Goal: Task Accomplishment & Management: Use online tool/utility

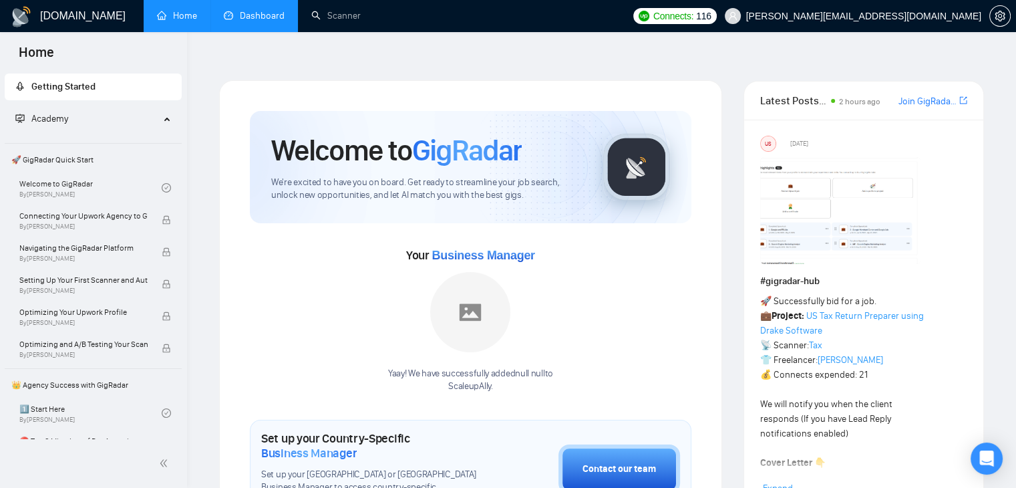
click at [268, 21] on link "Dashboard" at bounding box center [254, 15] width 61 height 11
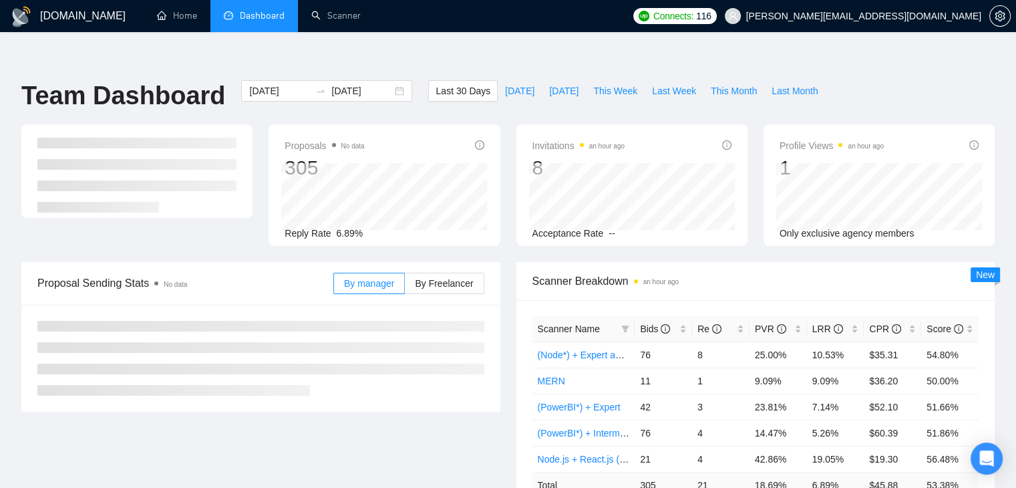
scroll to position [65, 0]
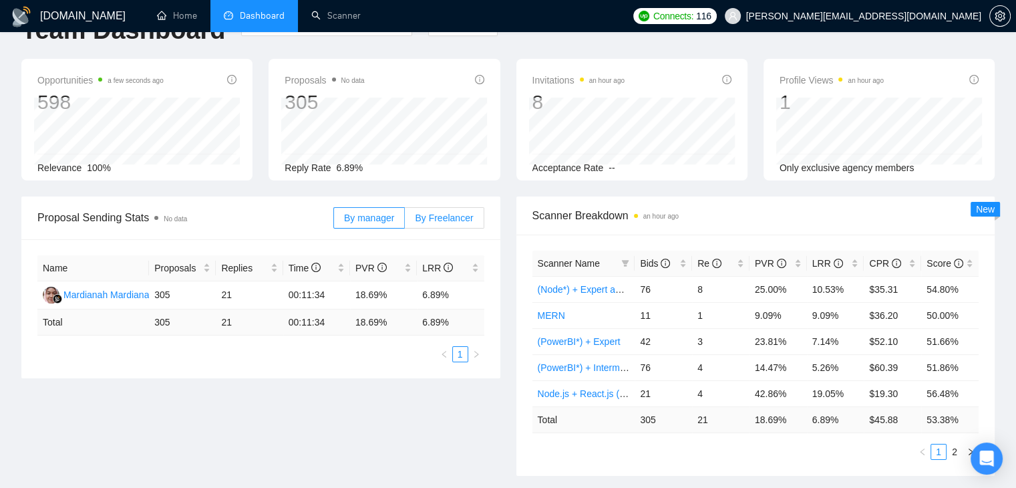
click at [455, 212] on span "By Freelancer" at bounding box center [444, 217] width 58 height 11
click at [405, 221] on input "By Freelancer" at bounding box center [405, 221] width 0 height 0
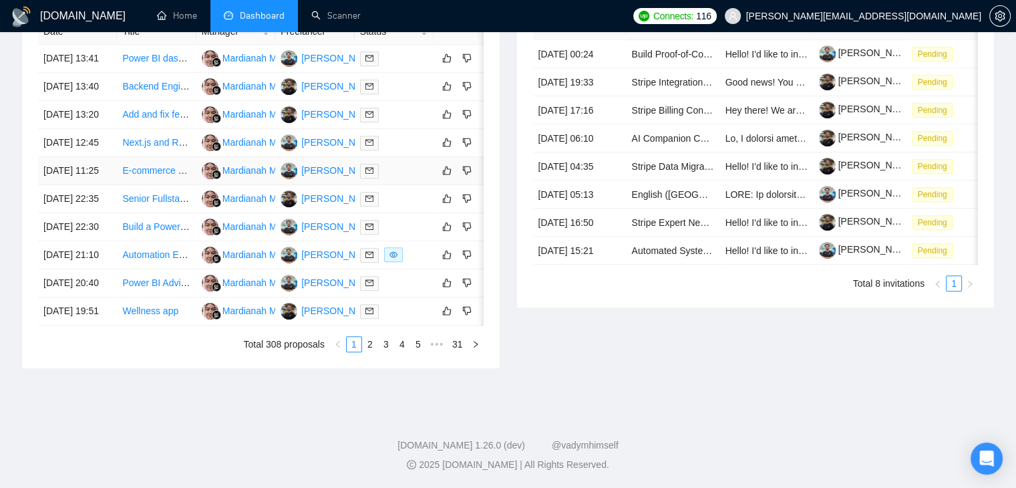
scroll to position [657, 0]
click at [372, 351] on link "2" at bounding box center [370, 344] width 15 height 15
click at [387, 351] on link "3" at bounding box center [386, 344] width 15 height 15
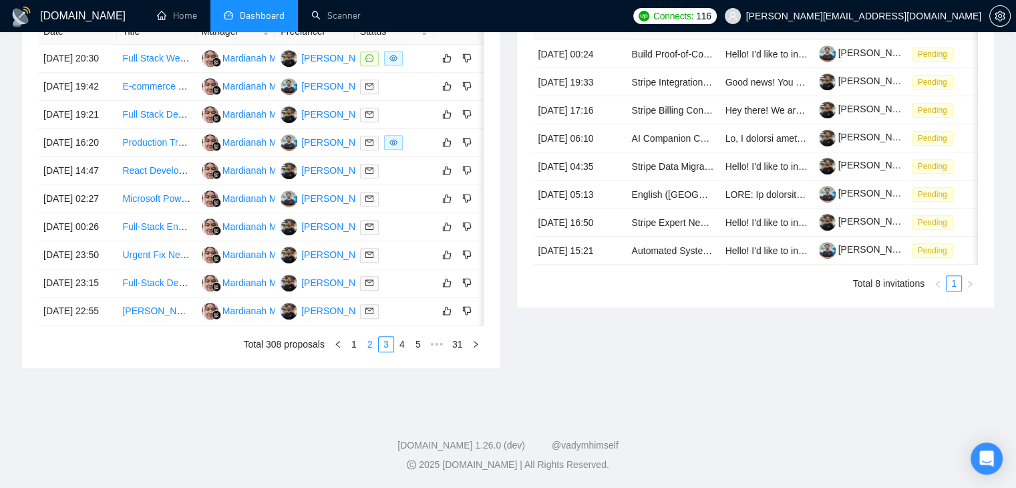
click at [371, 351] on link "2" at bounding box center [370, 344] width 15 height 15
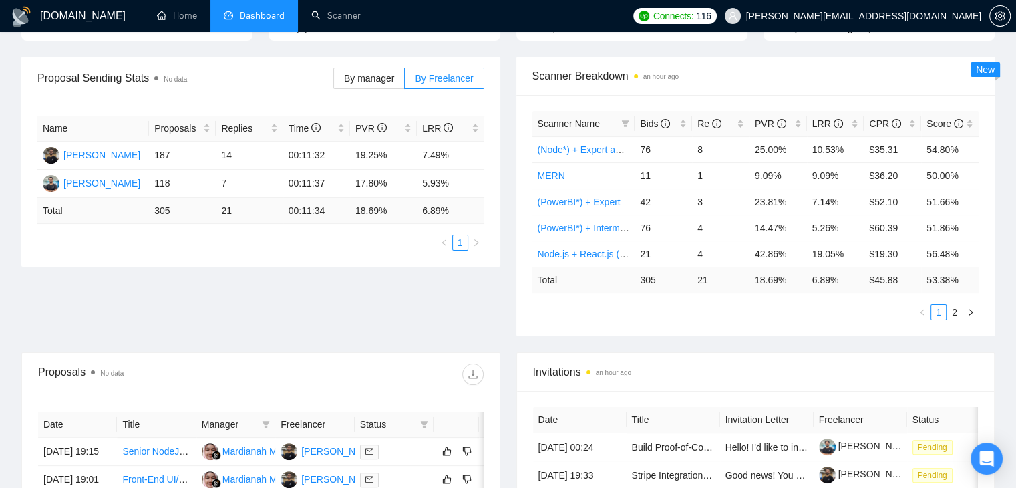
scroll to position [0, 0]
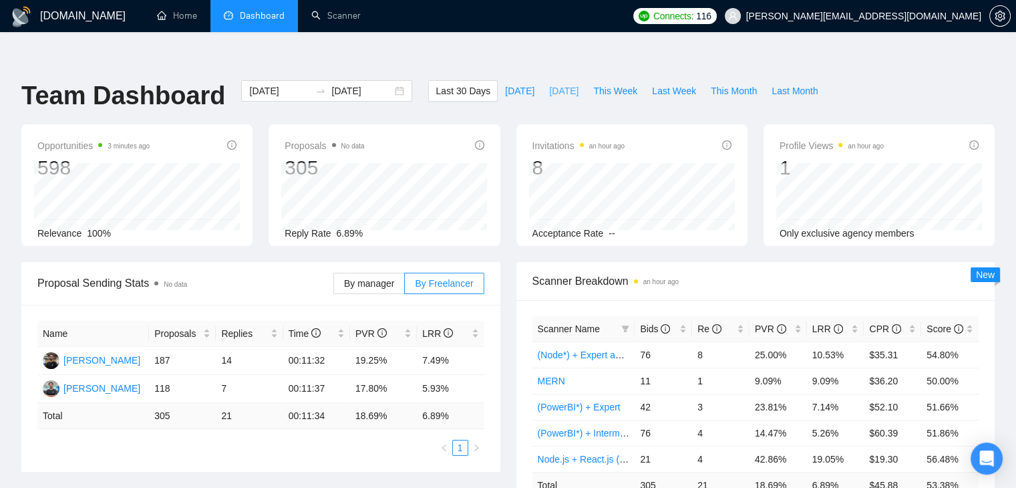
click at [558, 83] on span "[DATE]" at bounding box center [563, 90] width 29 height 15
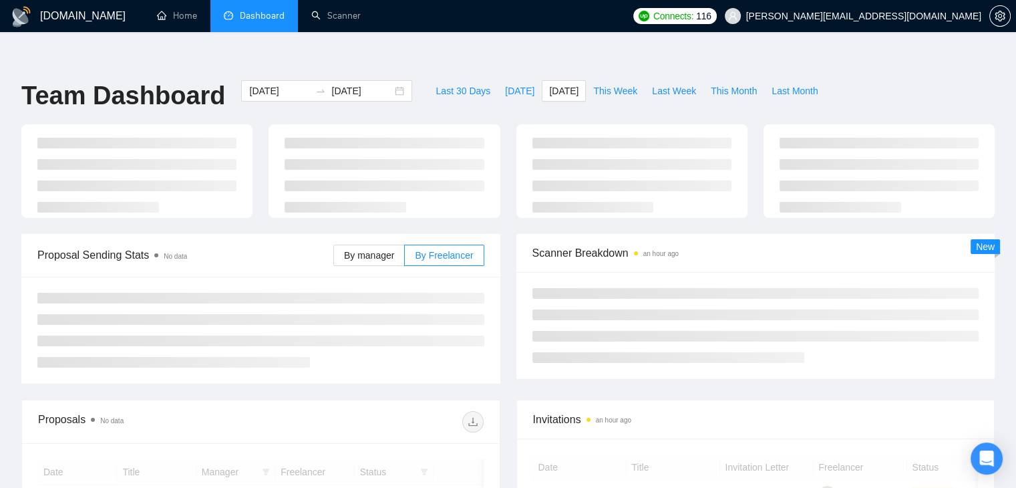
type input "[DATE]"
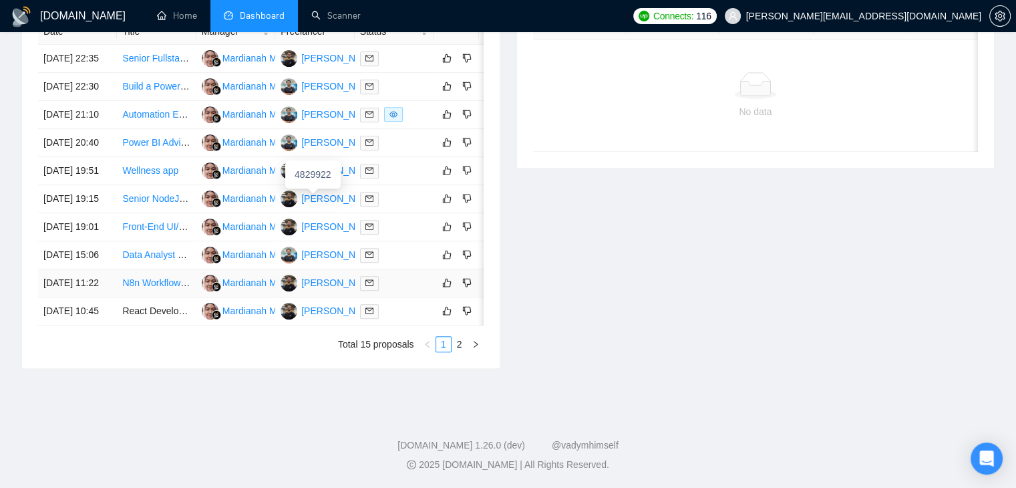
scroll to position [650, 0]
click at [455, 351] on link "2" at bounding box center [459, 344] width 15 height 15
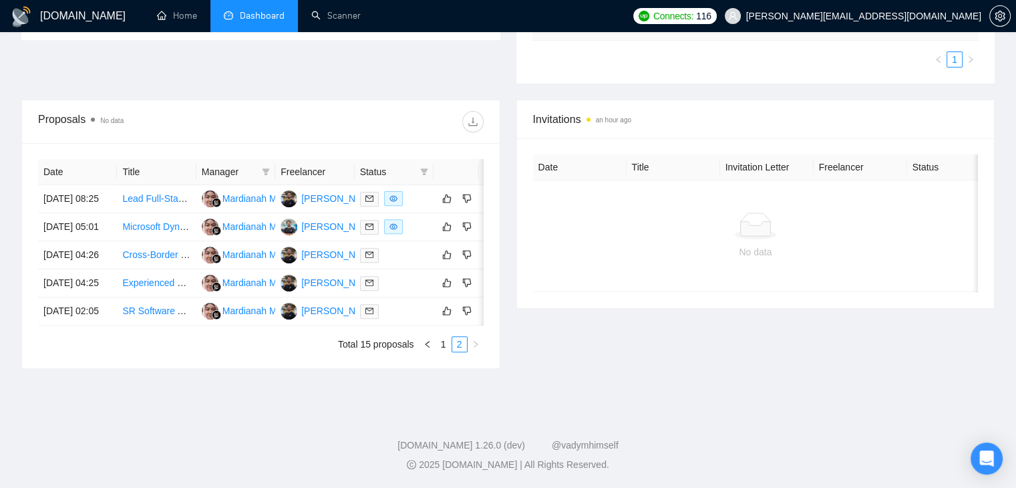
scroll to position [427, 0]
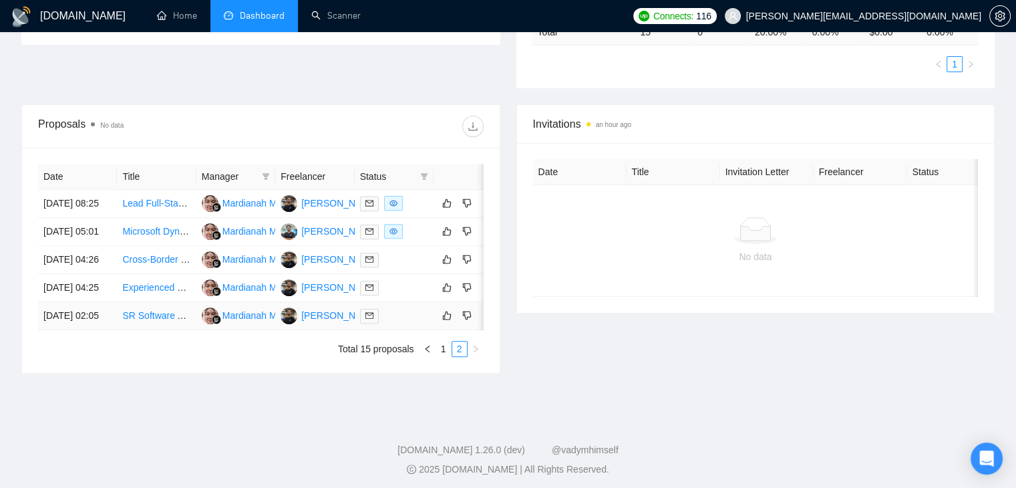
click at [155, 321] on link "SR Software Architect/Consultant Needed for Architecture, AI Integration & Deve…" at bounding box center [326, 315] width 409 height 11
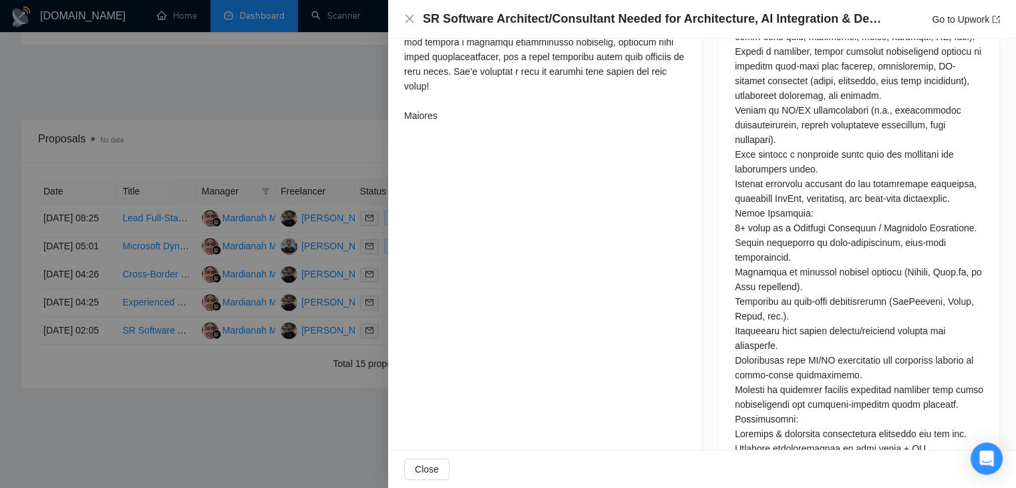
scroll to position [888, 0]
drag, startPoint x: 921, startPoint y: 242, endPoint x: 970, endPoint y: 250, distance: 49.3
click at [970, 250] on div at bounding box center [859, 167] width 248 height 779
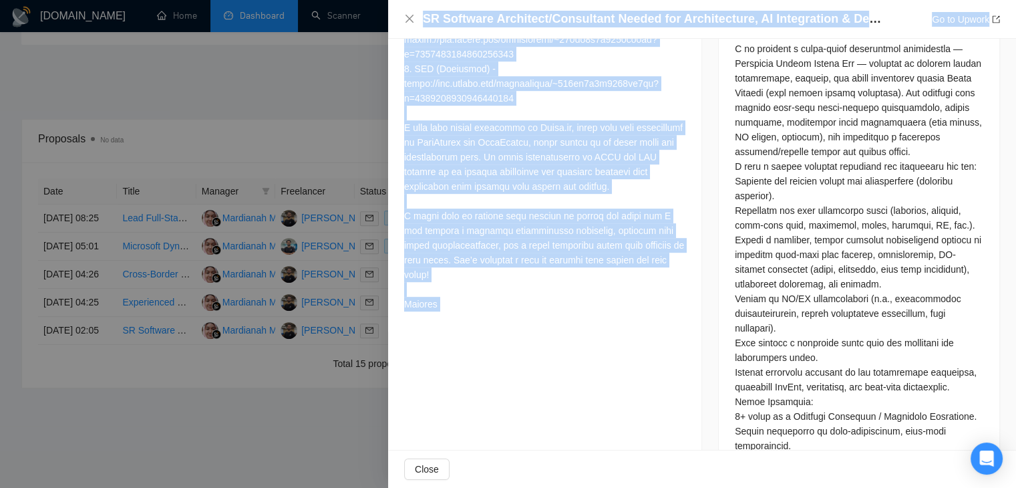
scroll to position [1019, 0]
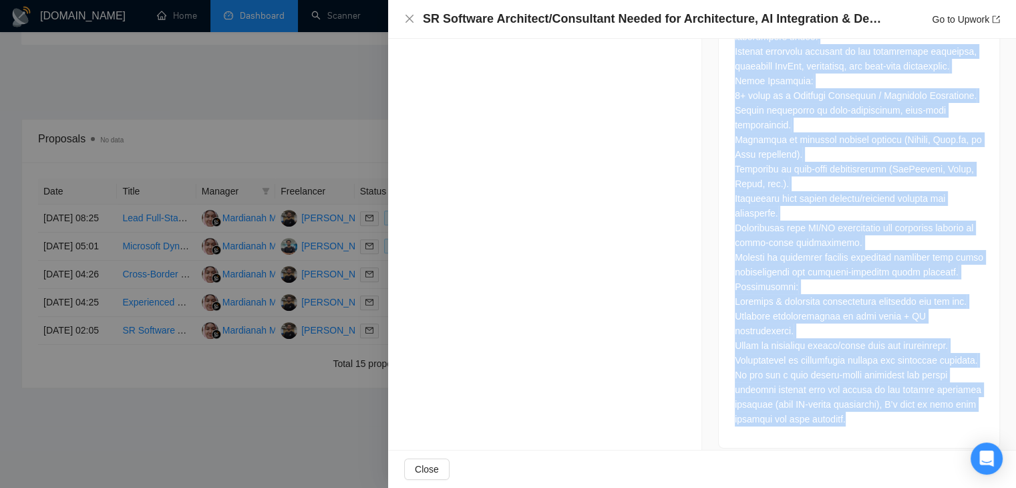
drag, startPoint x: 729, startPoint y: 311, endPoint x: 906, endPoint y: 407, distance: 201.8
click at [906, 407] on div at bounding box center [859, 39] width 281 height 816
copy div "⚠️ Important: This role is strictly for senior-level professionals (7+ years) w…"
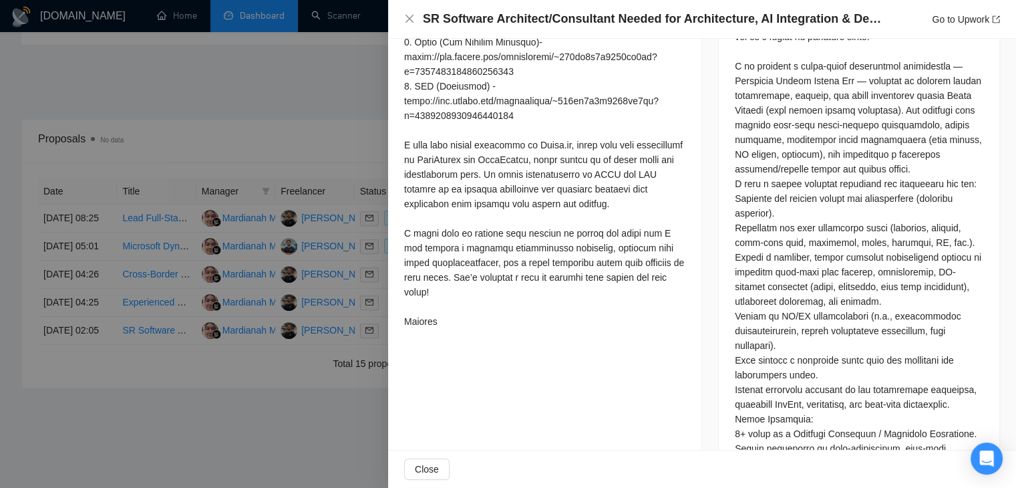
scroll to position [645, 0]
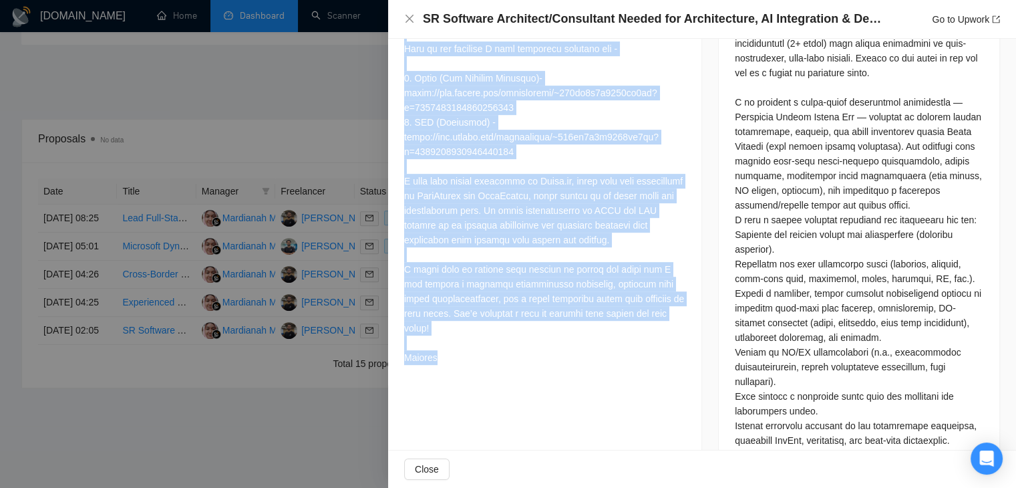
drag, startPoint x: 403, startPoint y: 153, endPoint x: 532, endPoint y: 375, distance: 256.1
click at [532, 375] on div "Cover Letter" at bounding box center [544, 65] width 313 height 642
copy div "Hi I am a Node.js developer with over 8+ years of experience building scalable,…"
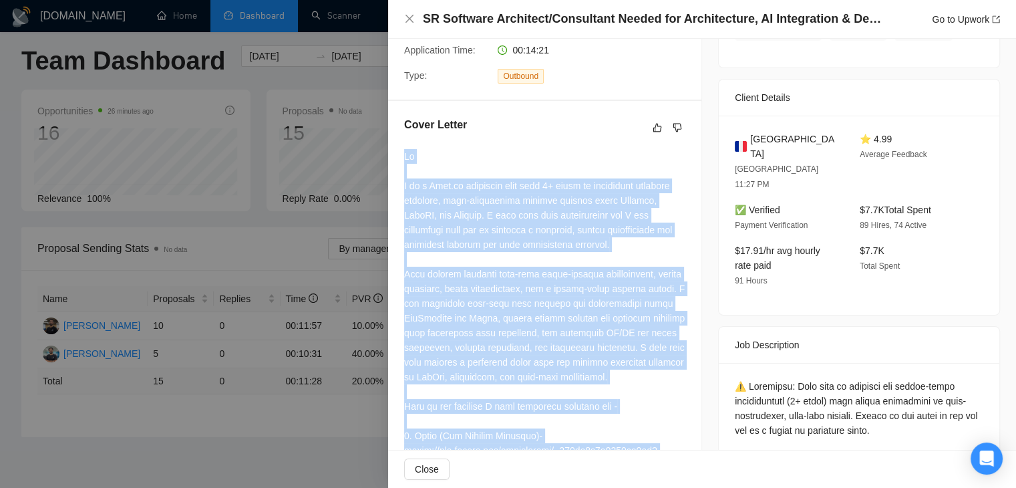
scroll to position [274, 0]
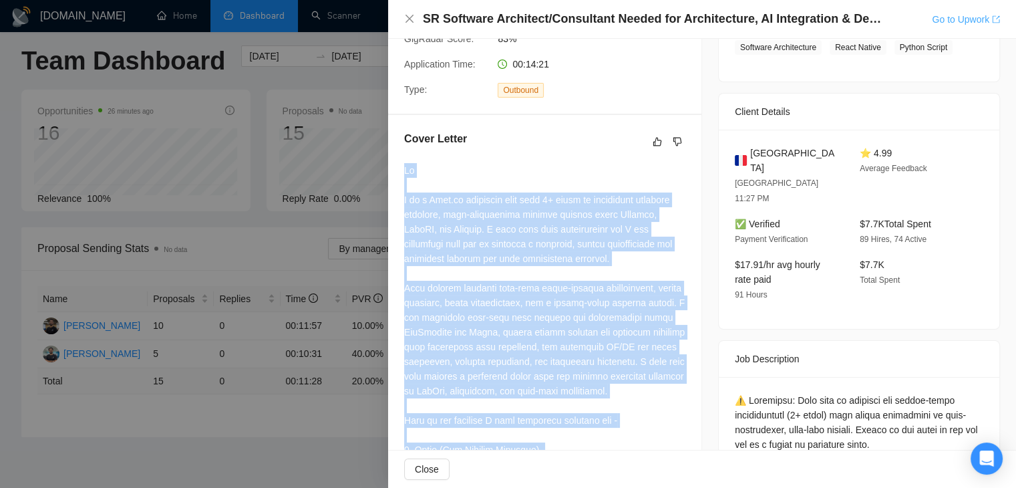
click at [954, 19] on link "Go to Upwork" at bounding box center [966, 19] width 68 height 11
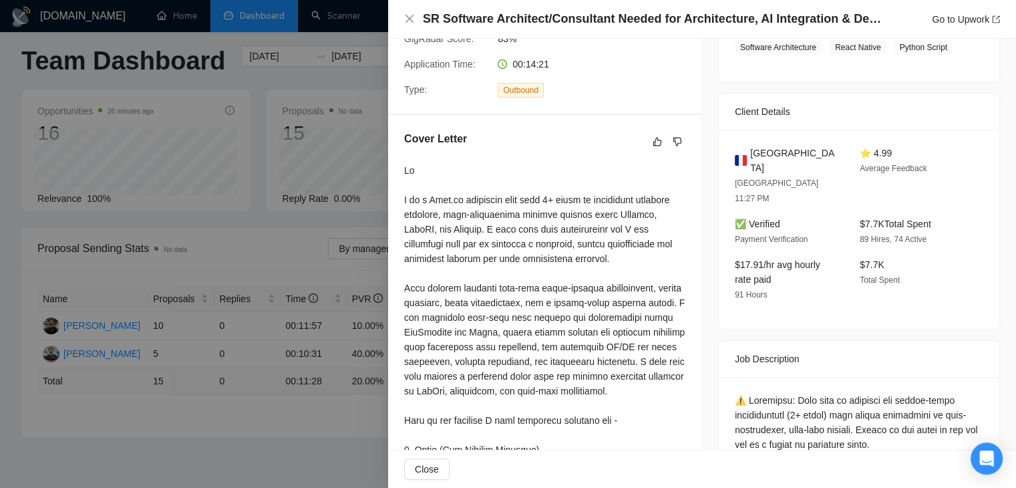
click at [165, 265] on div at bounding box center [508, 244] width 1016 height 488
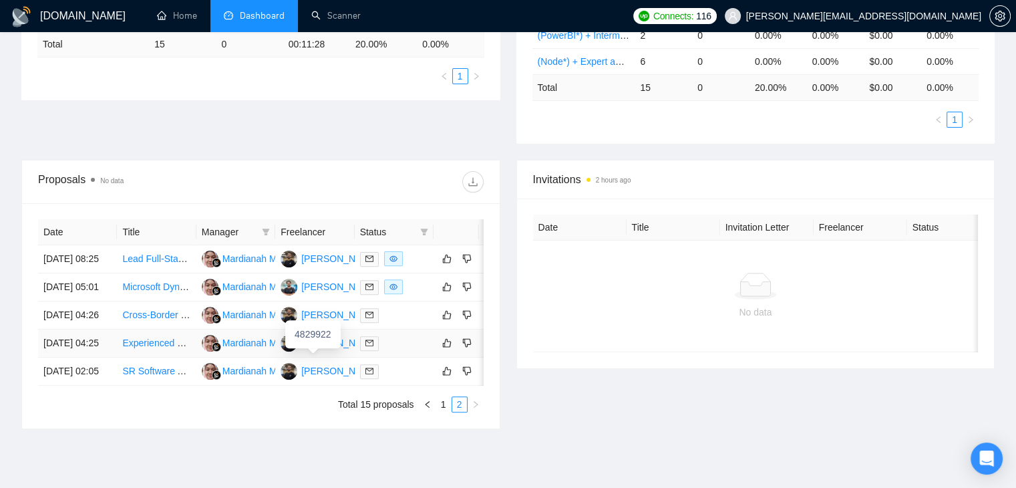
scroll to position [476, 0]
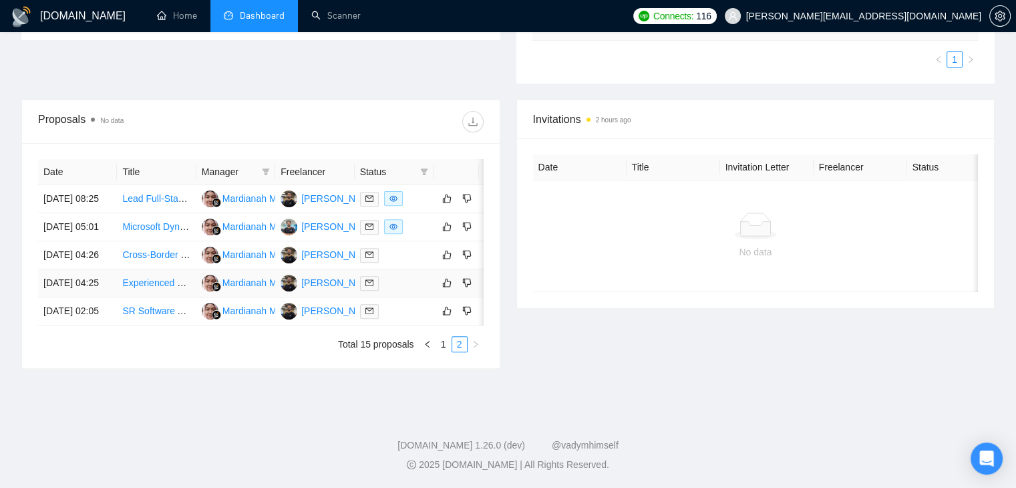
click at [156, 277] on link "Experienced Full Stack Engineer" at bounding box center [190, 282] width 136 height 11
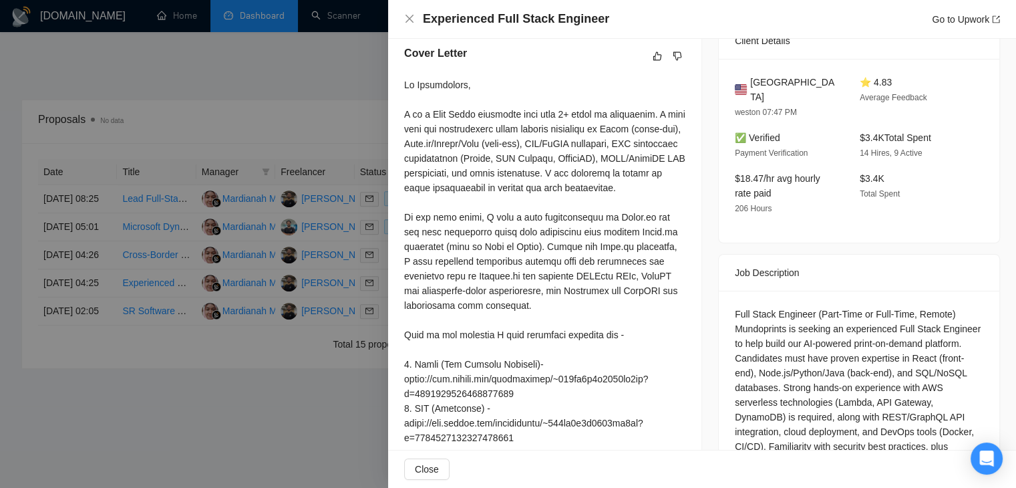
scroll to position [553, 0]
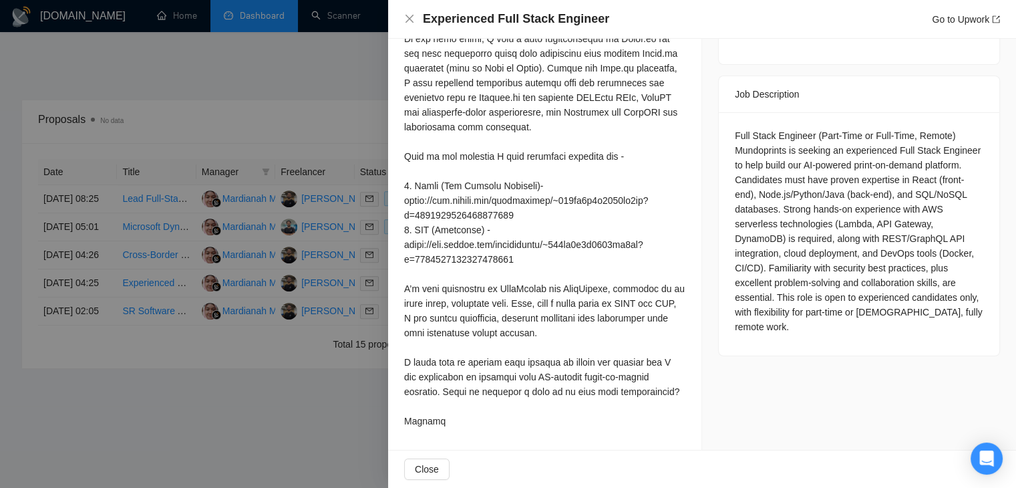
click at [128, 236] on div at bounding box center [508, 244] width 1016 height 488
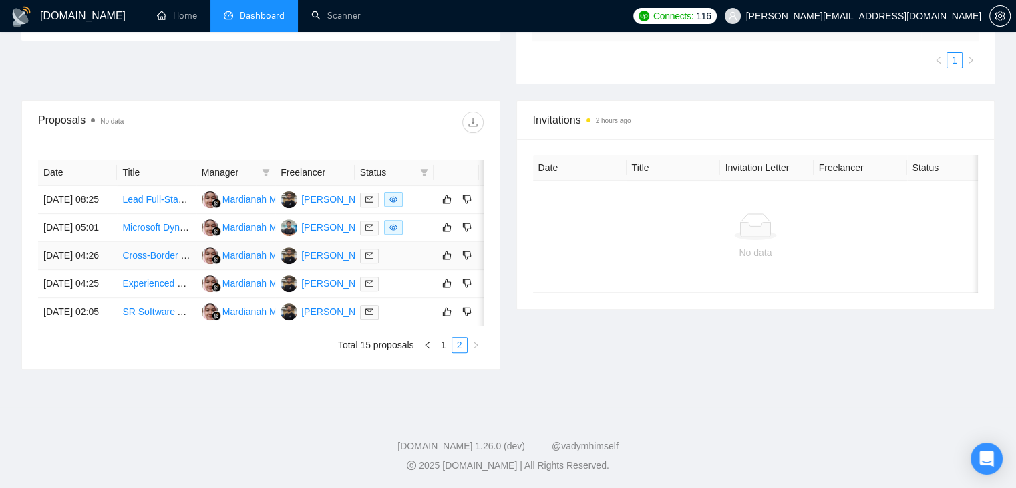
scroll to position [430, 0]
click at [257, 263] on div "Mardianah Mardianah" at bounding box center [267, 255] width 91 height 15
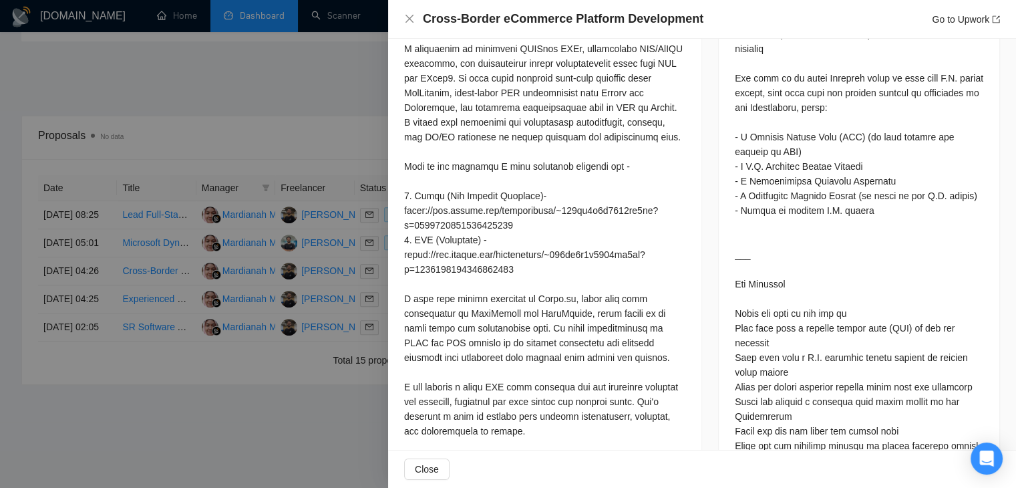
scroll to position [831, 0]
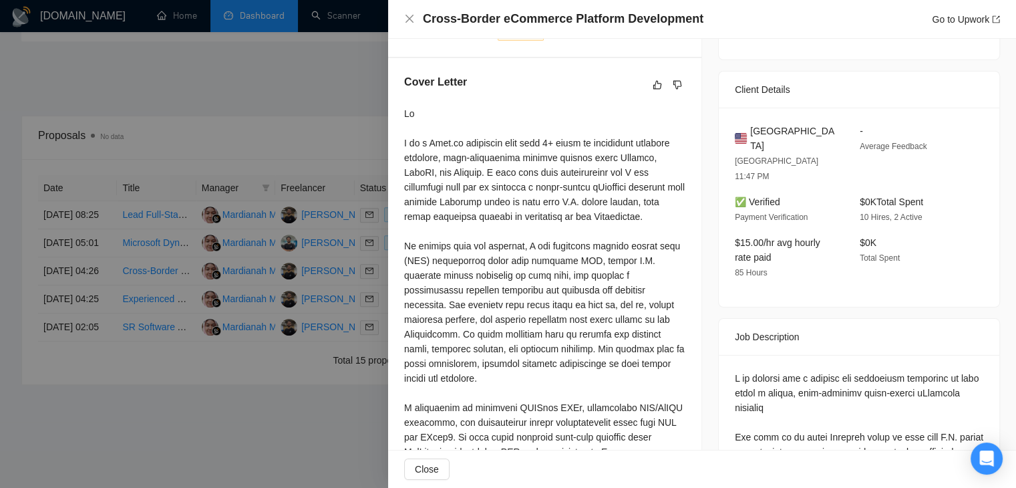
scroll to position [329, 0]
click at [506, 395] on div at bounding box center [544, 468] width 281 height 720
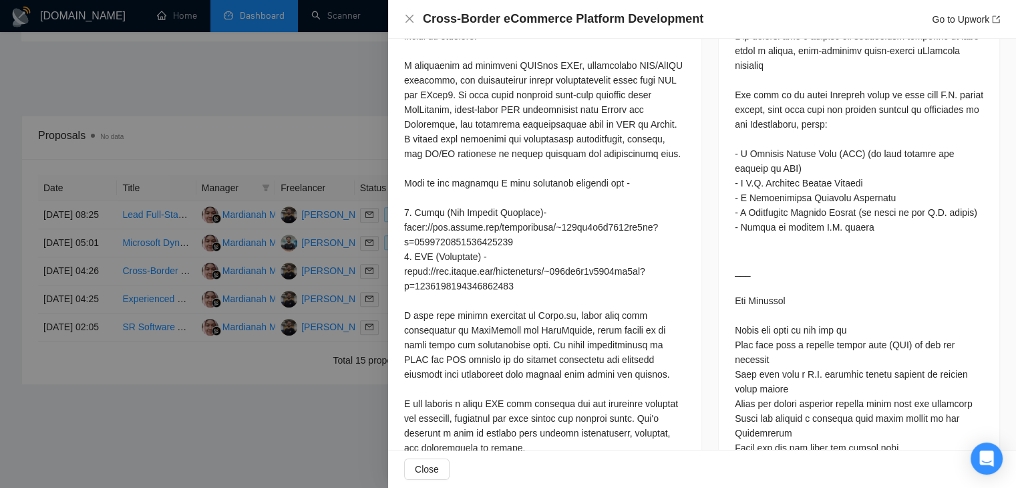
scroll to position [831, 0]
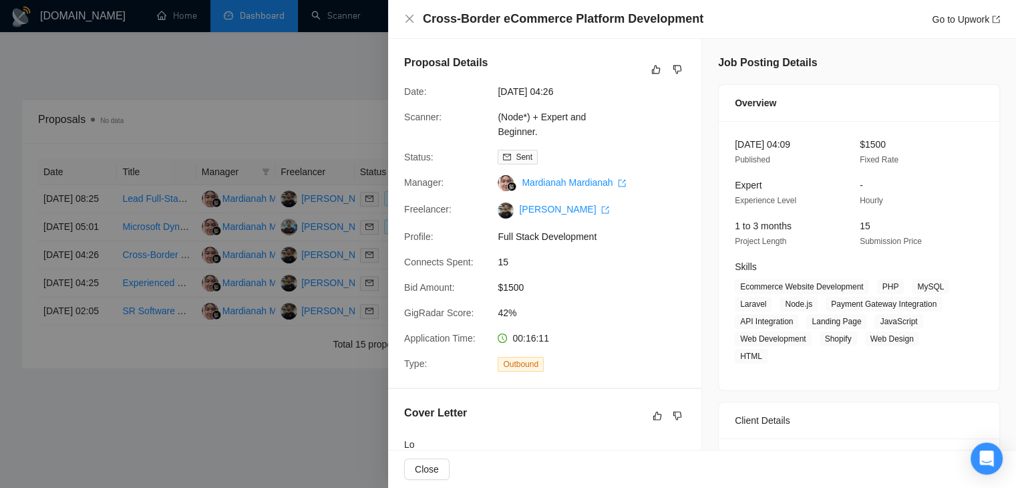
scroll to position [379, 0]
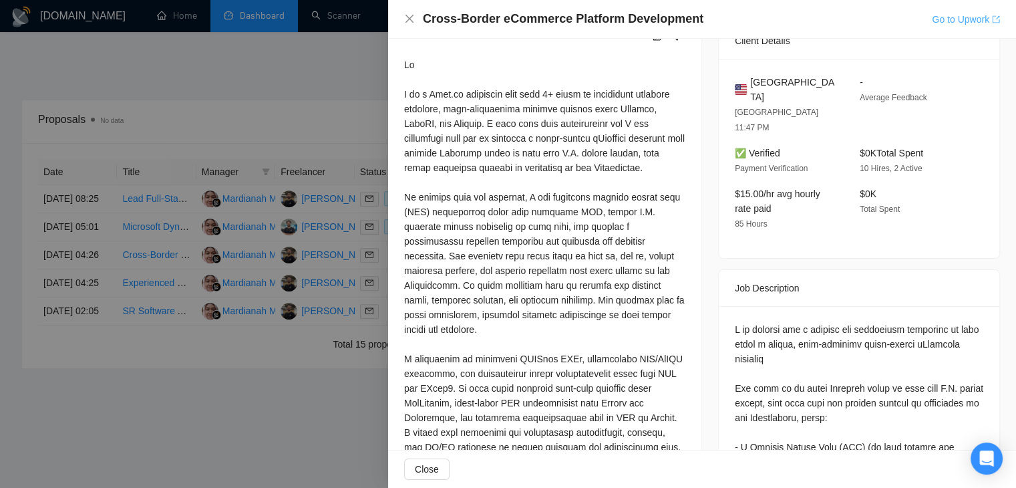
click at [967, 22] on link "Go to Upwork" at bounding box center [966, 19] width 68 height 11
click at [301, 161] on div at bounding box center [508, 244] width 1016 height 488
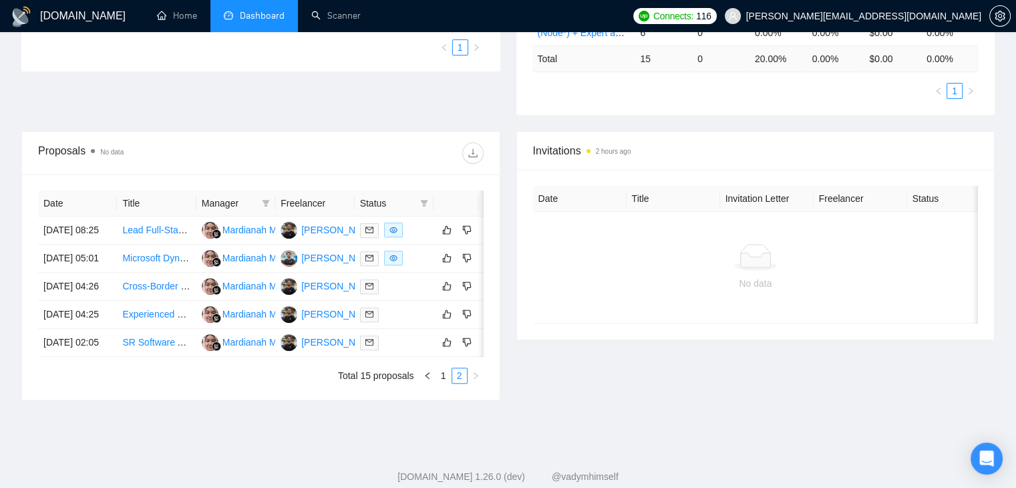
scroll to position [399, 0]
click at [176, 254] on link "Microsoft Dynamics 365 Customer Voice + Power Platform" at bounding box center [243, 259] width 243 height 11
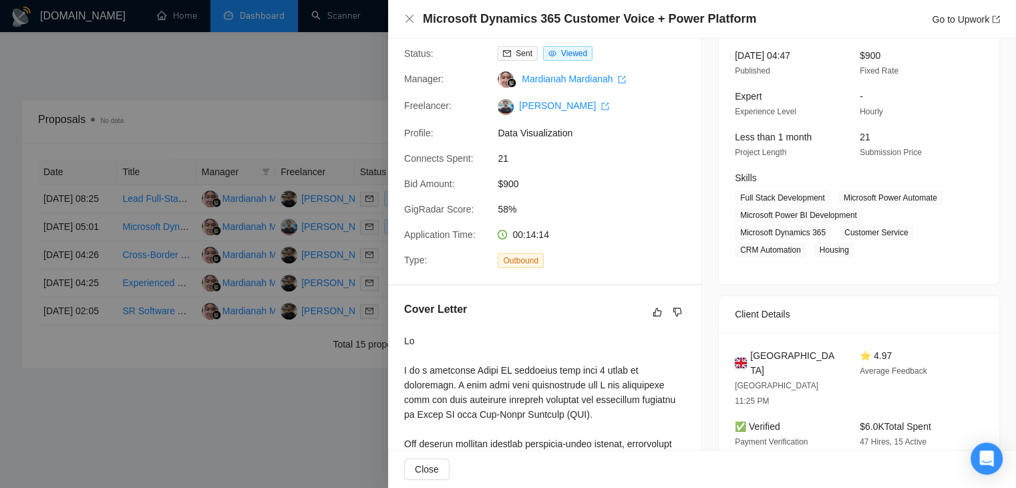
scroll to position [0, 0]
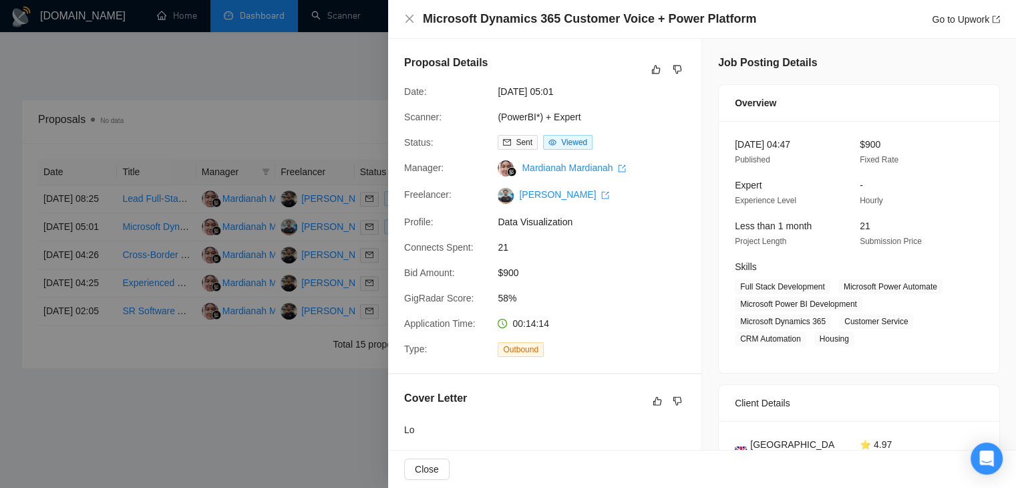
click at [271, 158] on div at bounding box center [508, 244] width 1016 height 488
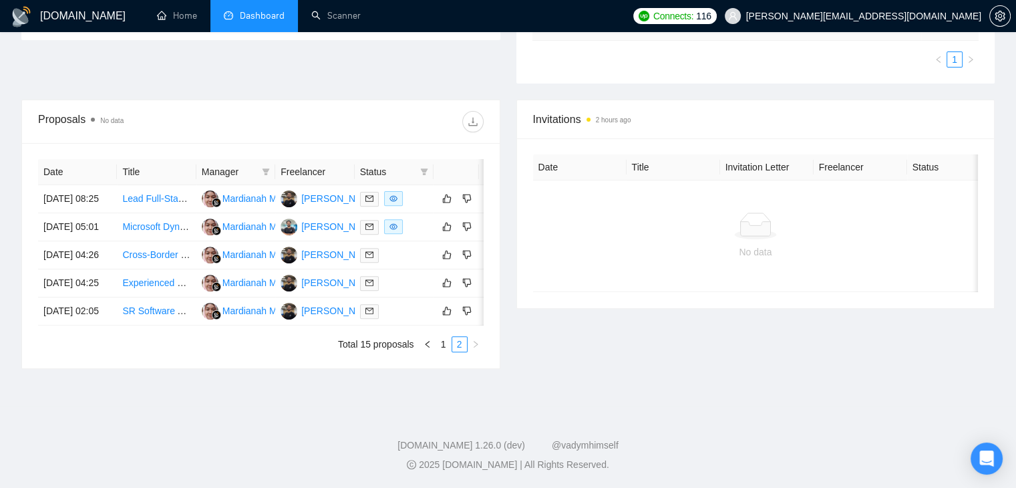
scroll to position [476, 0]
click at [151, 221] on link "Microsoft Dynamics 365 Customer Voice + Power Platform" at bounding box center [243, 226] width 243 height 11
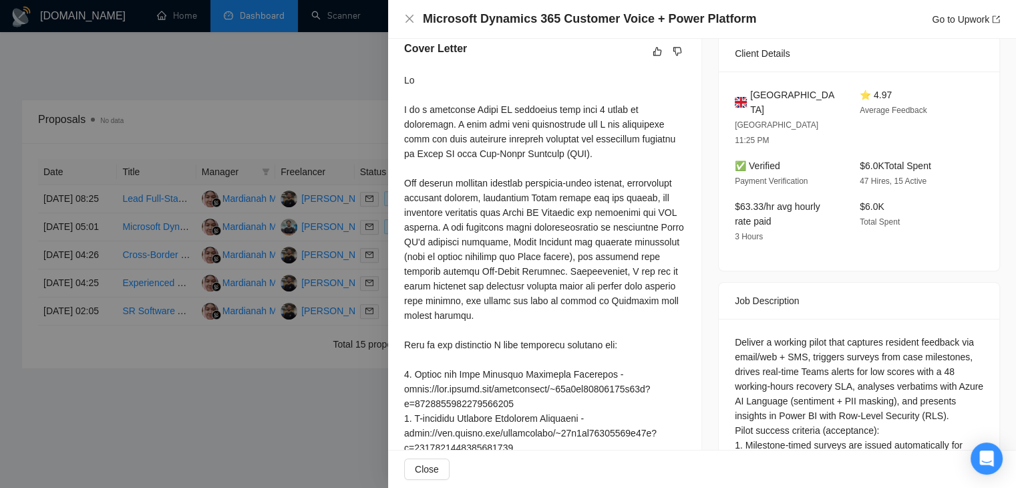
scroll to position [350, 0]
click at [218, 173] on div at bounding box center [508, 244] width 1016 height 488
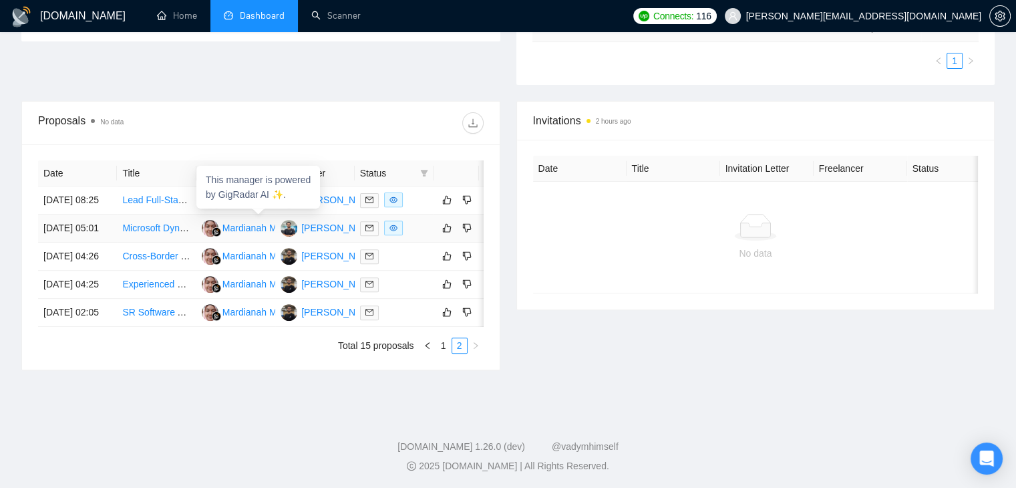
scroll to position [425, 0]
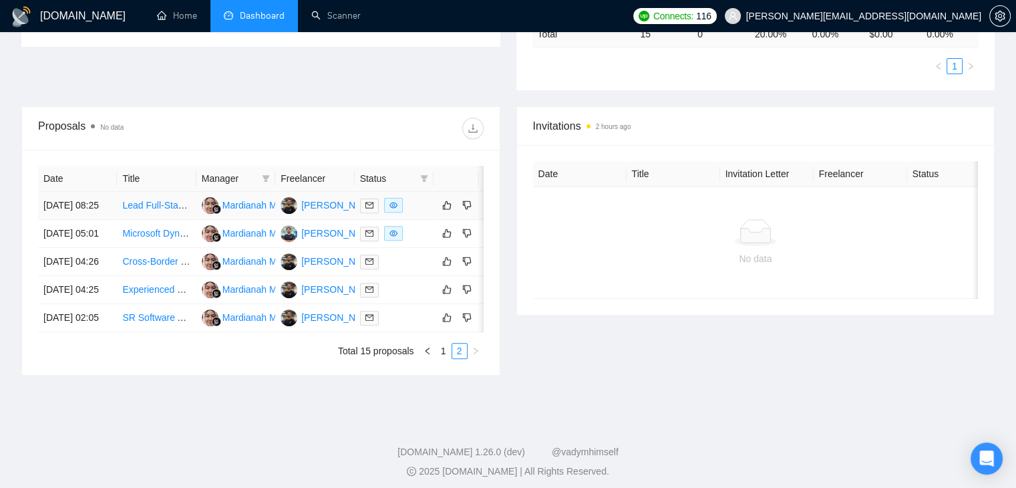
click at [156, 200] on link "Lead Full-Stack Developer (E-commerce Startup - [GEOGRAPHIC_DATA] Market)" at bounding box center [292, 205] width 341 height 11
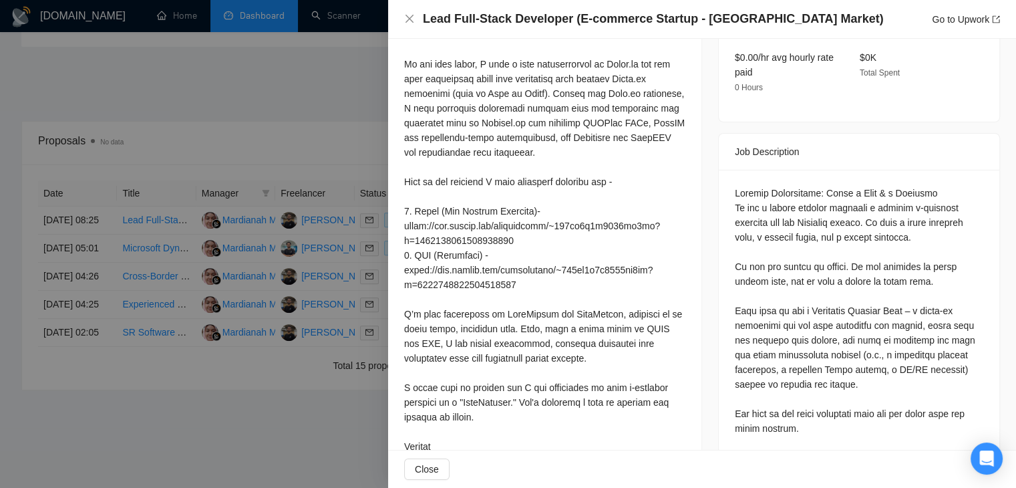
scroll to position [564, 0]
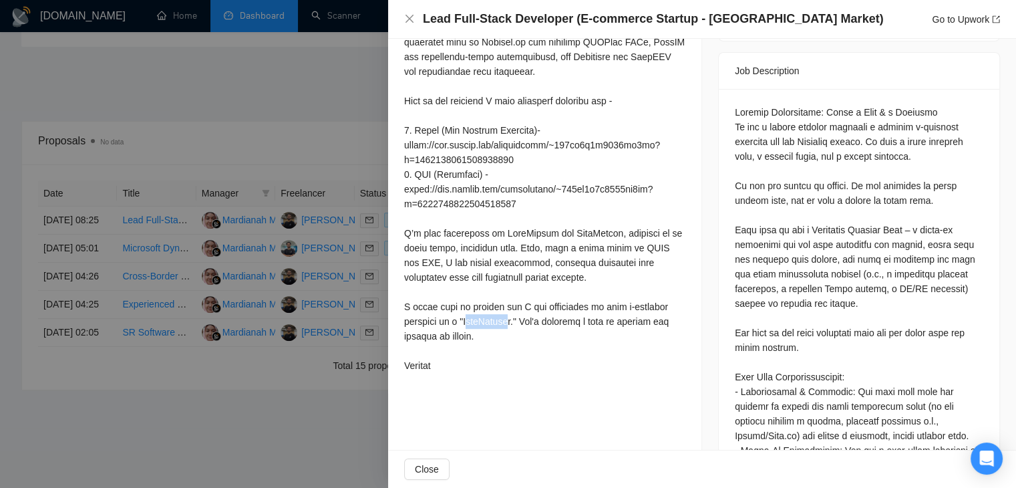
drag, startPoint x: 466, startPoint y: 341, endPoint x: 509, endPoint y: 337, distance: 42.9
click at [509, 337] on div at bounding box center [544, 115] width 281 height 514
click at [468, 337] on div at bounding box center [544, 115] width 281 height 514
drag, startPoint x: 464, startPoint y: 337, endPoint x: 510, endPoint y: 339, distance: 46.1
click at [510, 339] on div at bounding box center [544, 115] width 281 height 514
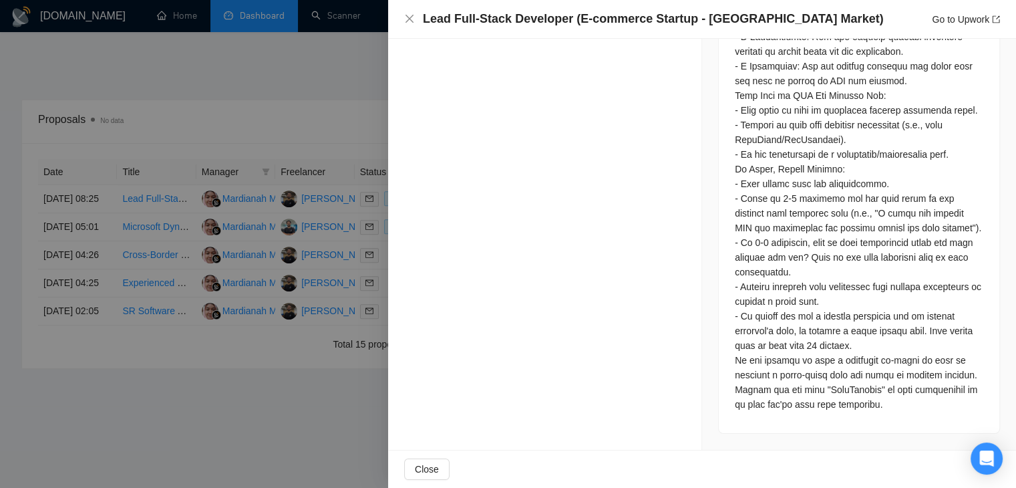
scroll to position [476, 0]
click at [347, 339] on div at bounding box center [508, 244] width 1016 height 488
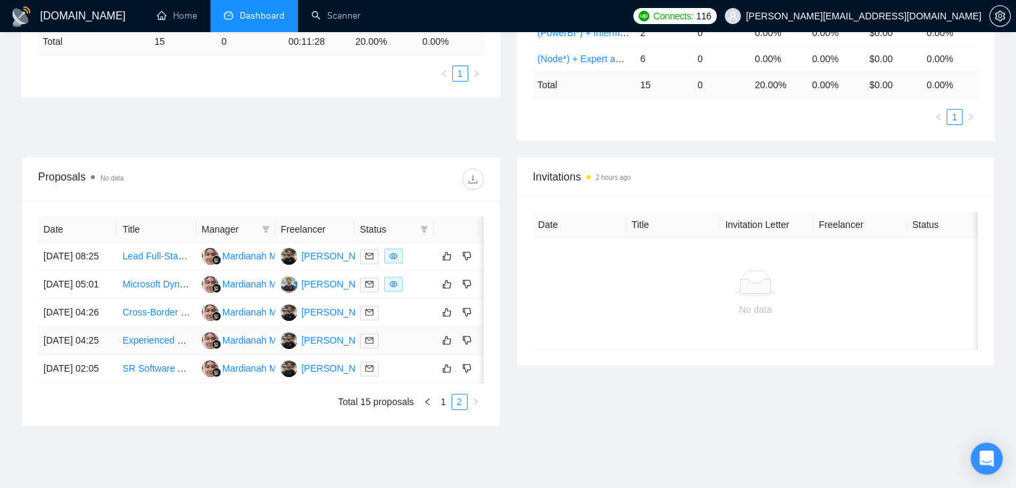
scroll to position [368, 0]
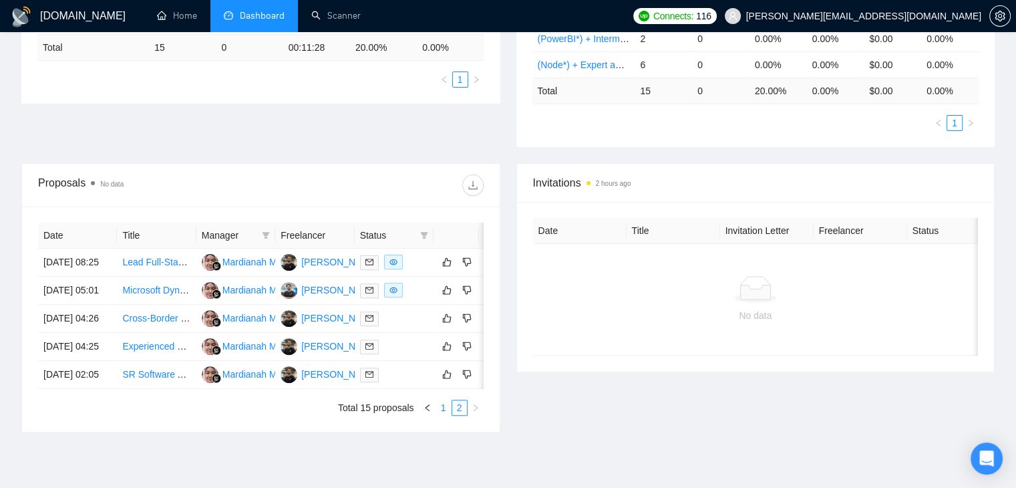
click at [445, 415] on link "1" at bounding box center [443, 407] width 15 height 15
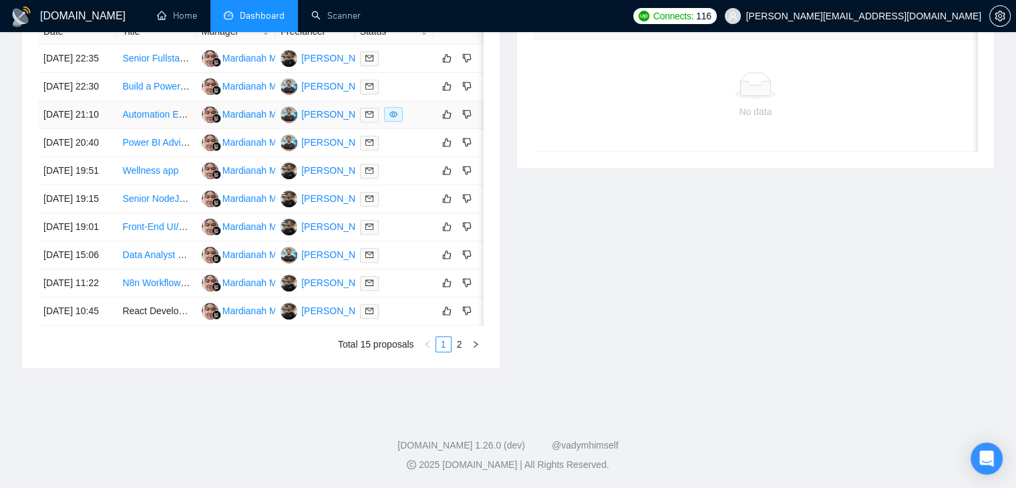
scroll to position [630, 0]
click at [164, 325] on td "React Developer Needed: Animated Security Dashboard (1-Day Delivery)" at bounding box center [156, 311] width 79 height 28
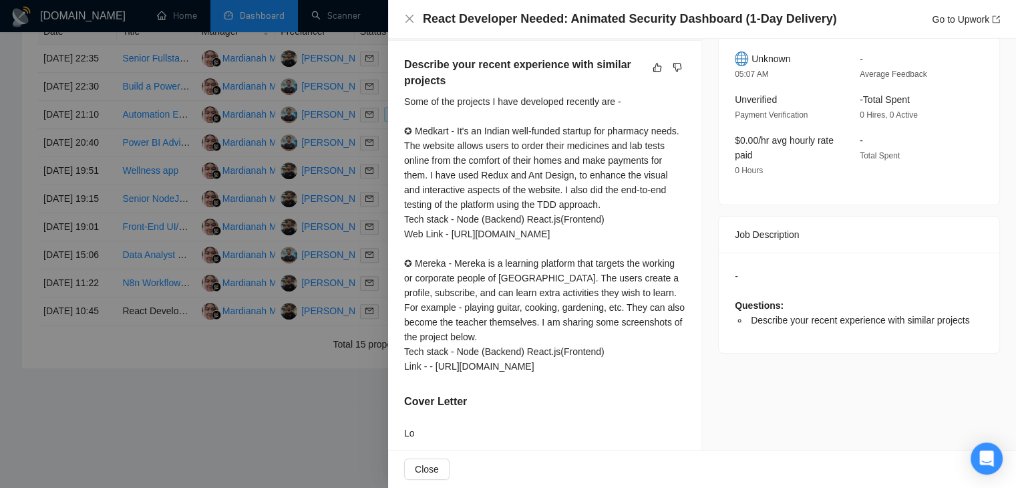
scroll to position [0, 0]
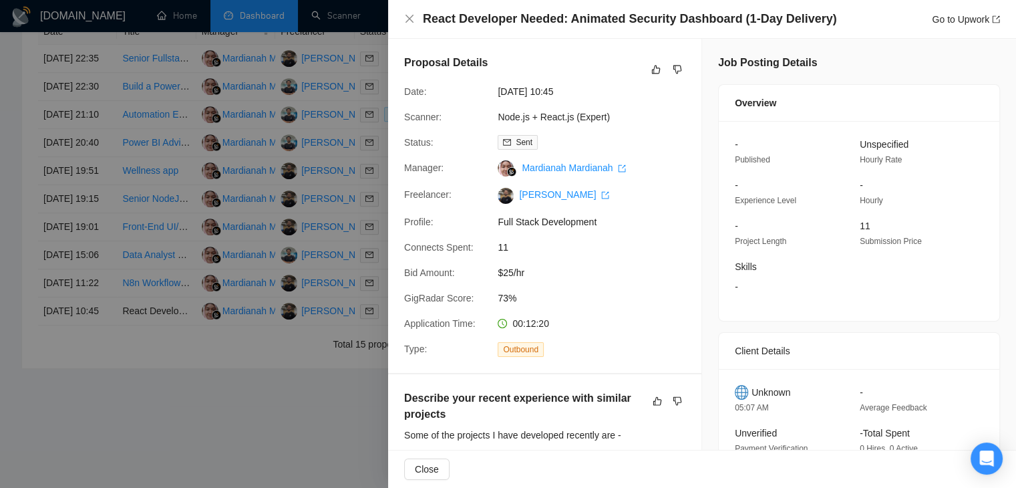
click at [982, 27] on div "React Developer Needed: Animated Security Dashboard (1-Day Delivery) Go to Upwo…" at bounding box center [711, 19] width 577 height 17
click at [966, 19] on link "Go to Upwork" at bounding box center [966, 19] width 68 height 11
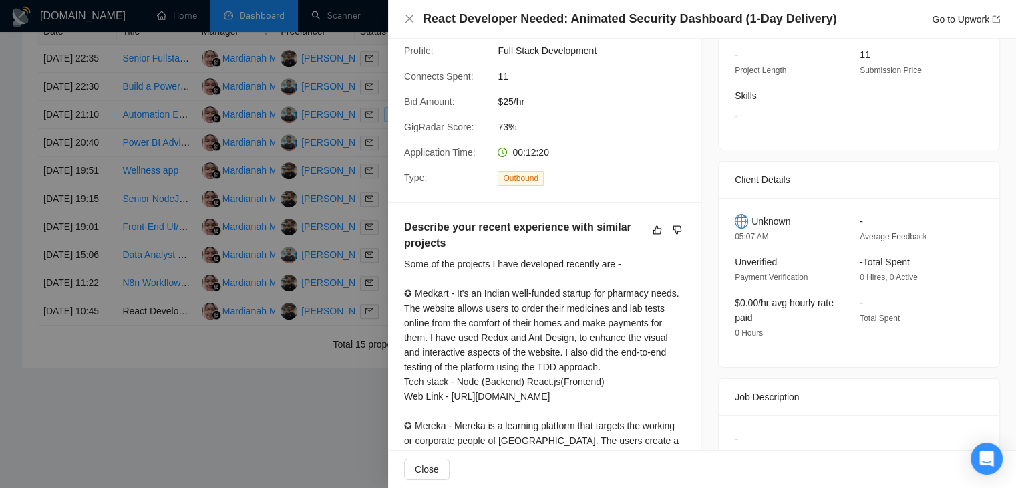
scroll to position [198, 0]
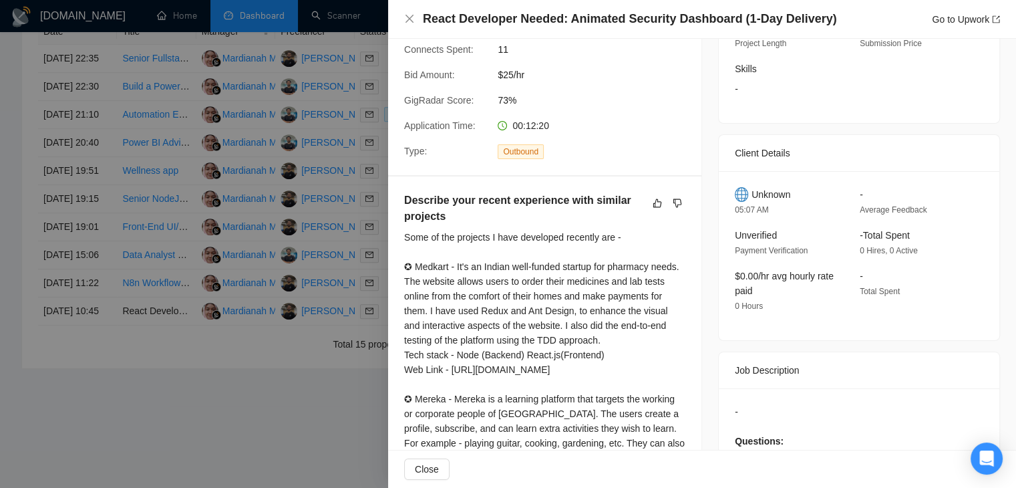
click at [604, 361] on div "Some of the projects I have developed recently are - ✪ Medkart - It's an Indian…" at bounding box center [544, 369] width 281 height 279
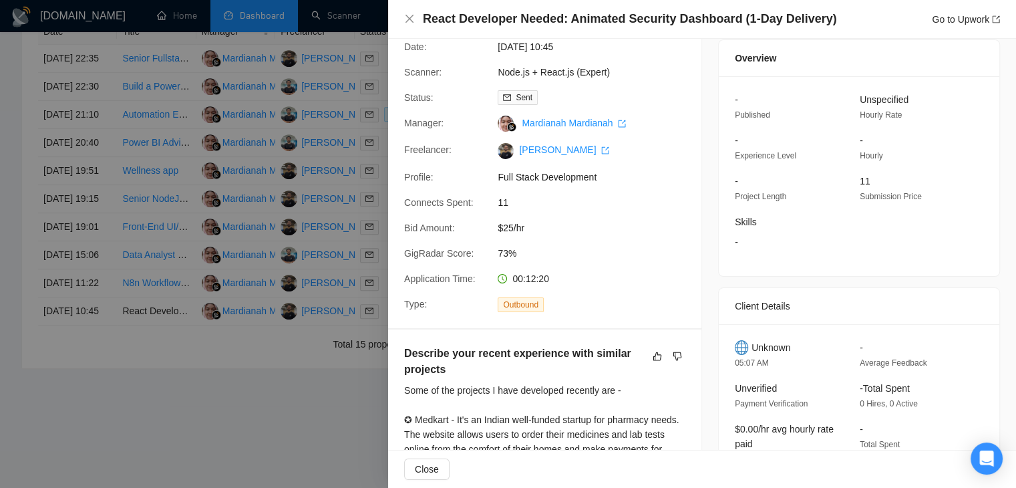
scroll to position [0, 0]
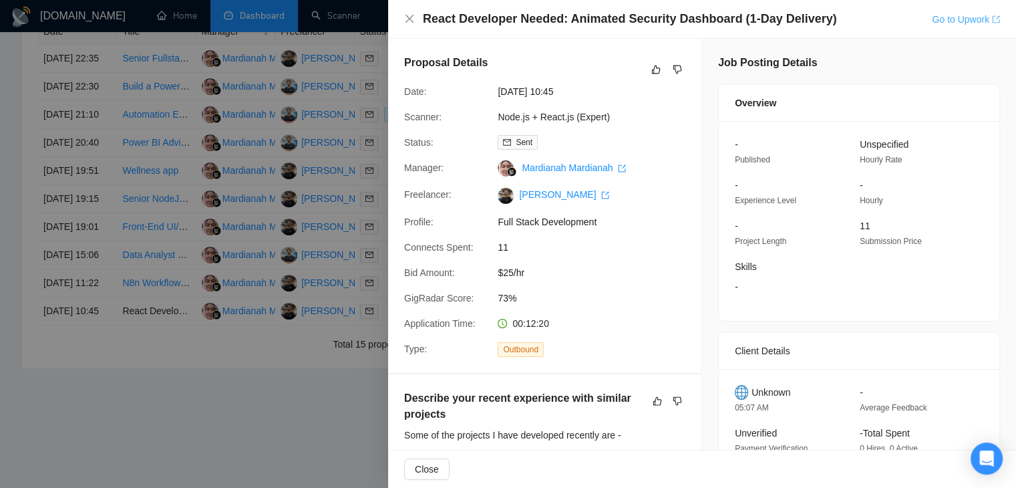
click at [933, 23] on link "Go to Upwork" at bounding box center [966, 19] width 68 height 11
click at [226, 180] on div at bounding box center [508, 244] width 1016 height 488
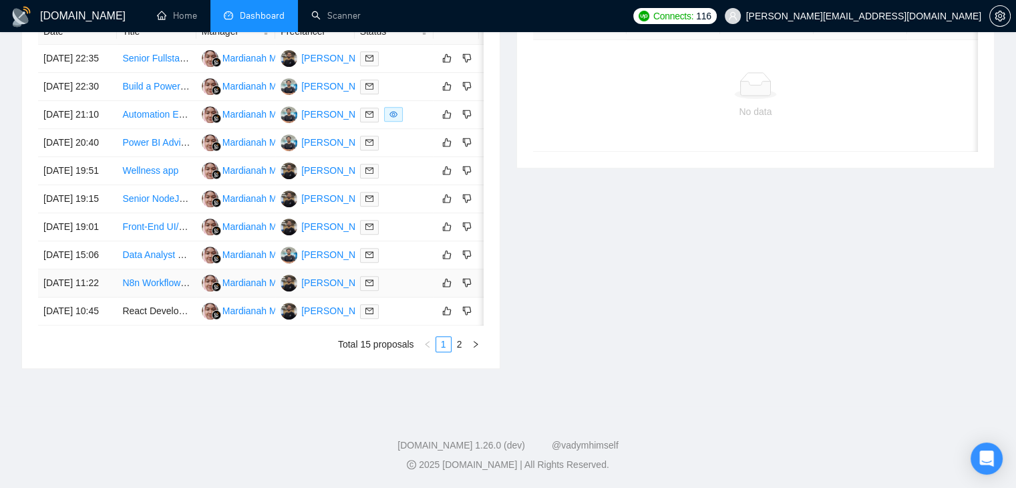
click at [142, 277] on link "N8n Workflow Developer - Long-term Partnership (AI Agents, Automation Expert)" at bounding box center [289, 282] width 335 height 11
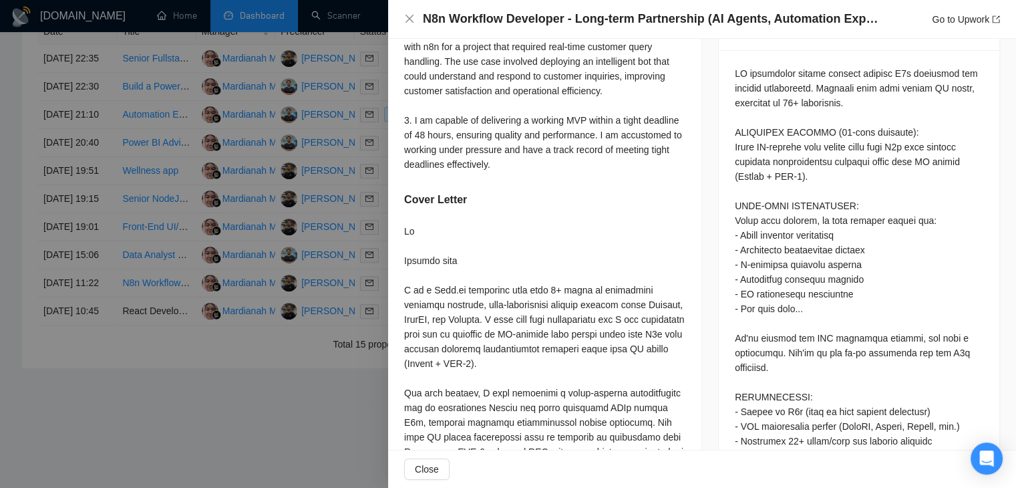
scroll to position [596, 0]
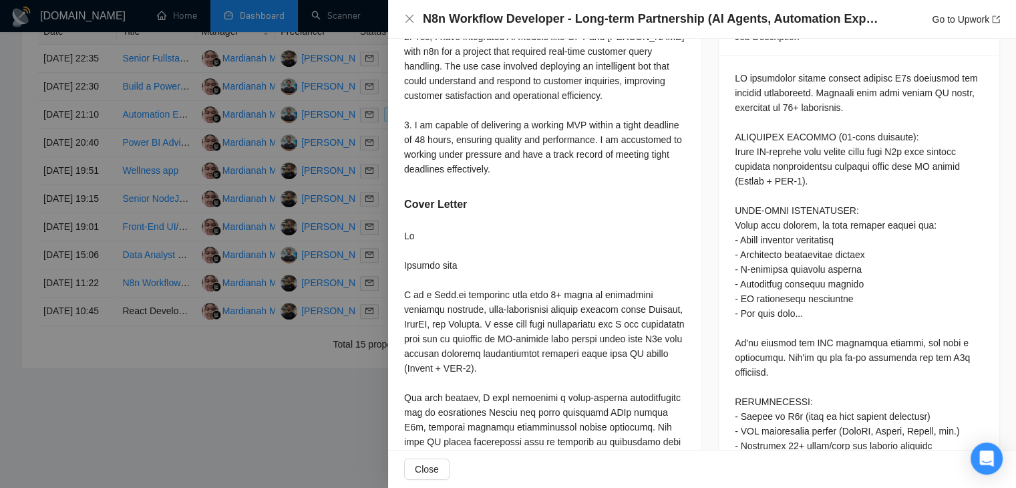
click at [568, 220] on div "1. Describe your most complex n8n workflow. What did it do and how many nodes d…" at bounding box center [544, 352] width 313 height 1118
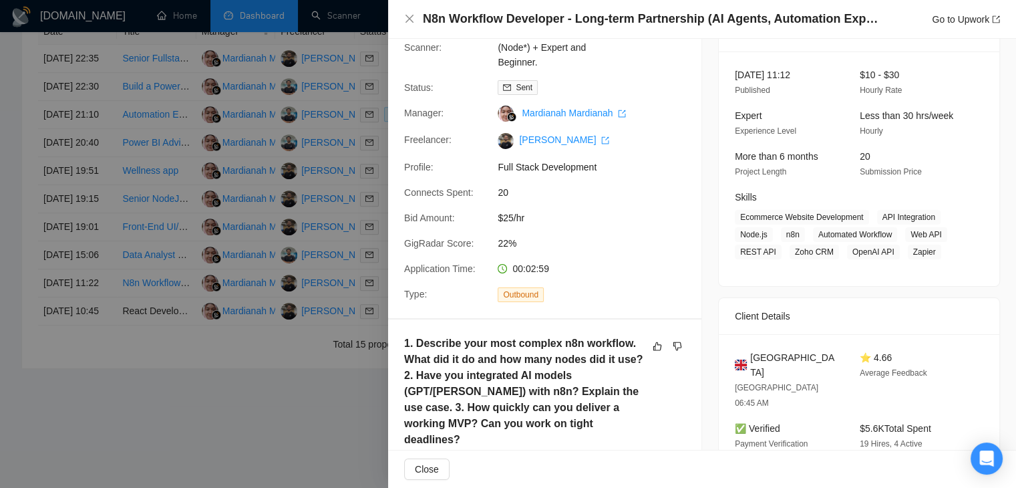
scroll to position [0, 0]
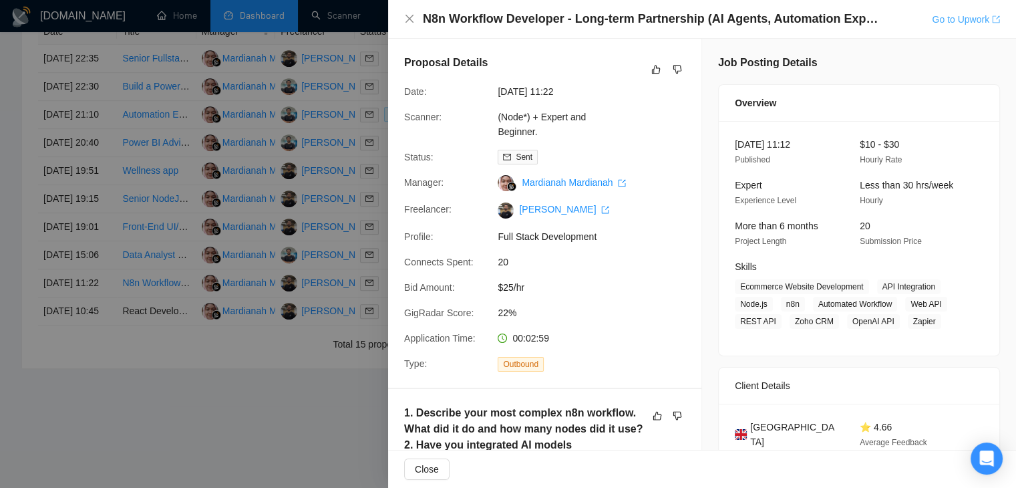
click at [973, 17] on link "Go to Upwork" at bounding box center [966, 19] width 68 height 11
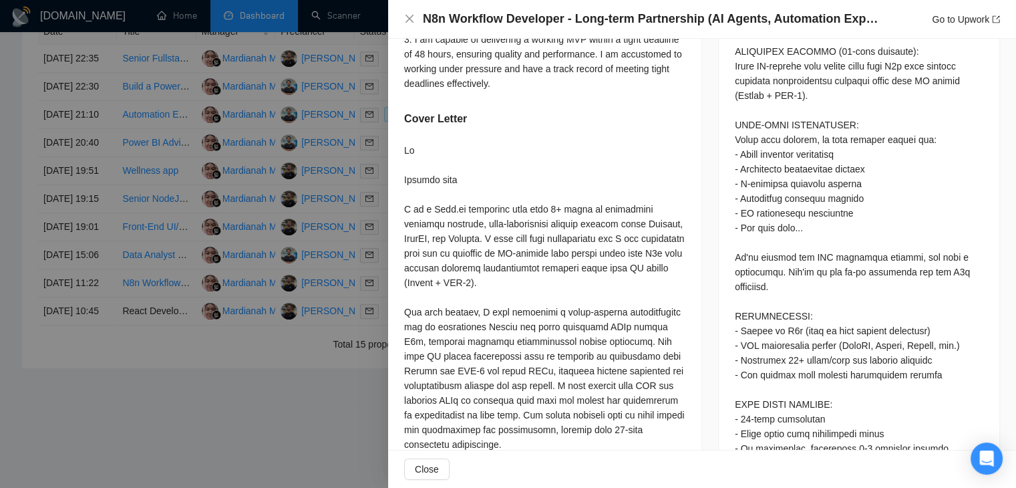
scroll to position [681, 0]
drag, startPoint x: 406, startPoint y: 180, endPoint x: 504, endPoint y: 184, distance: 98.3
click at [504, 184] on div at bounding box center [544, 474] width 281 height 661
copy div "Webhook node"
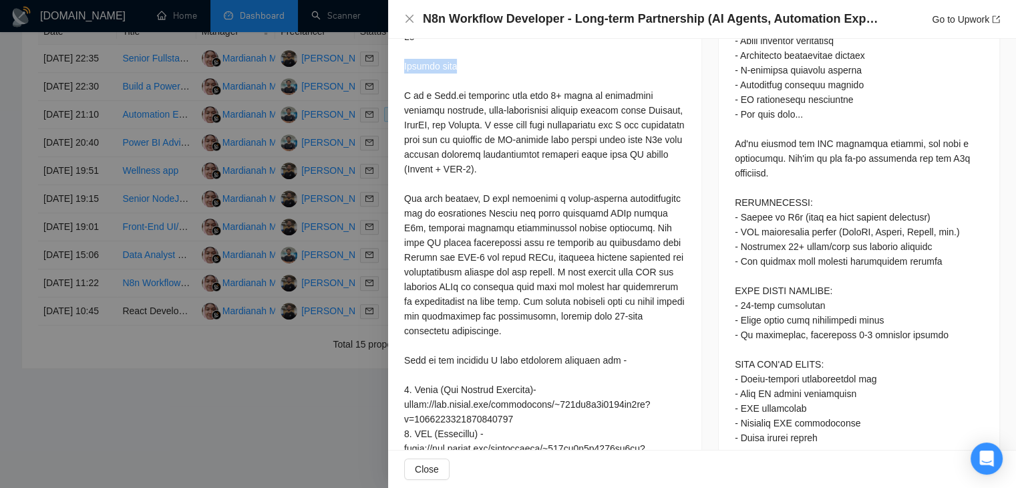
scroll to position [826, 0]
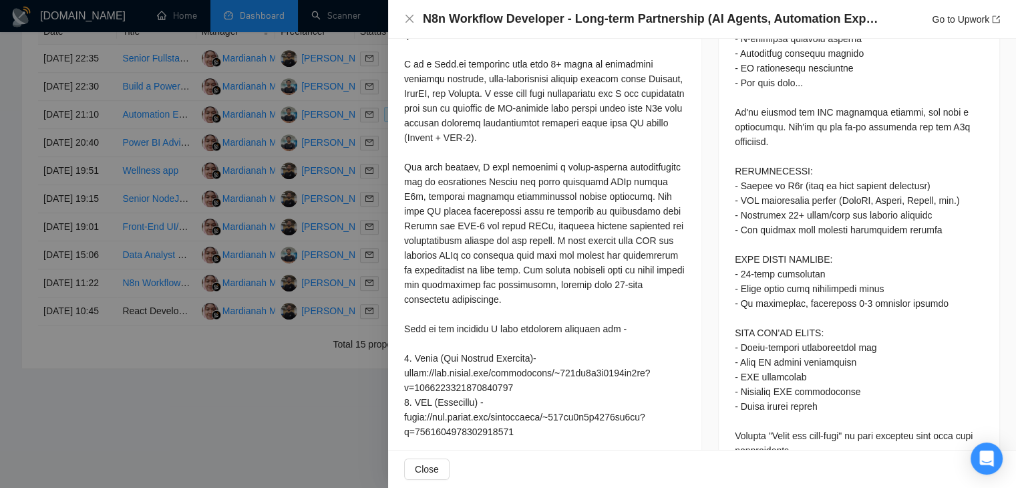
click at [193, 224] on div at bounding box center [508, 244] width 1016 height 488
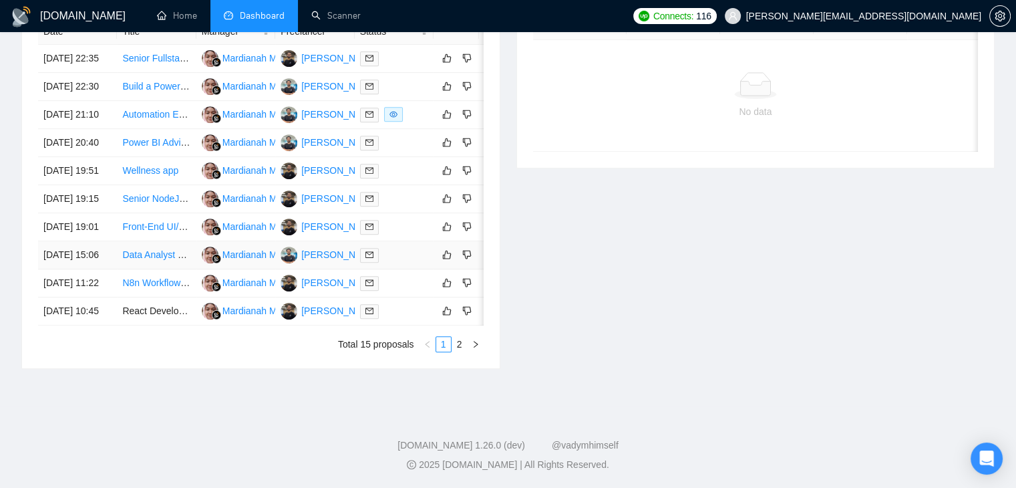
click at [163, 260] on link "Data Analyst with Power BI Expertise" at bounding box center [199, 254] width 154 height 11
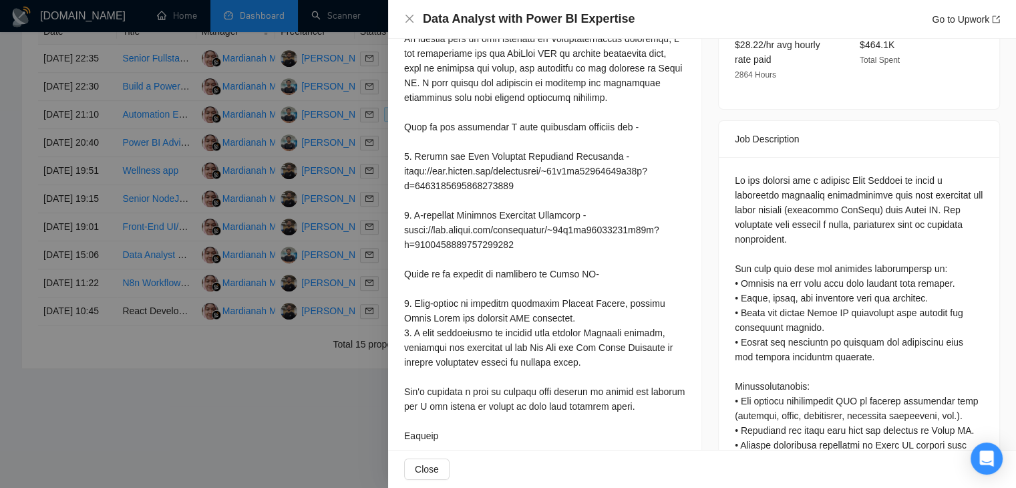
scroll to position [680, 0]
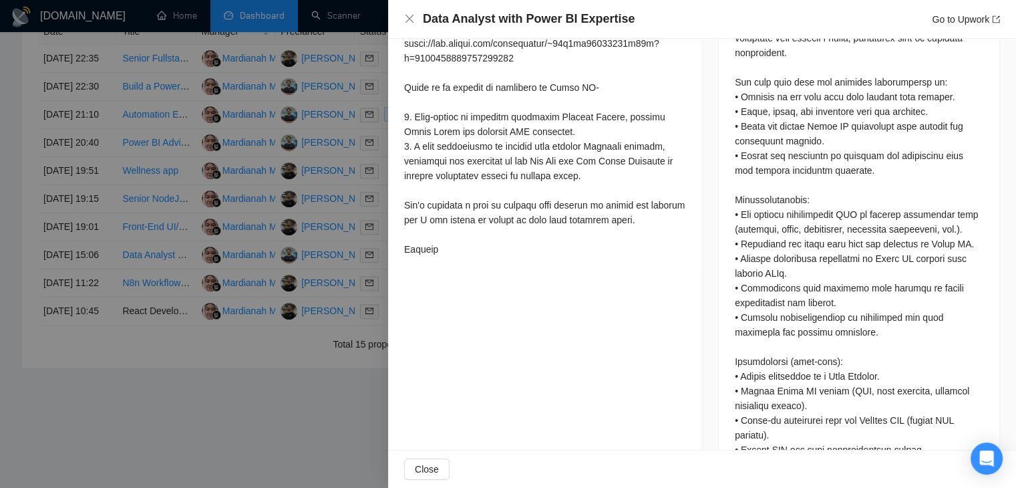
click at [107, 209] on div at bounding box center [508, 244] width 1016 height 488
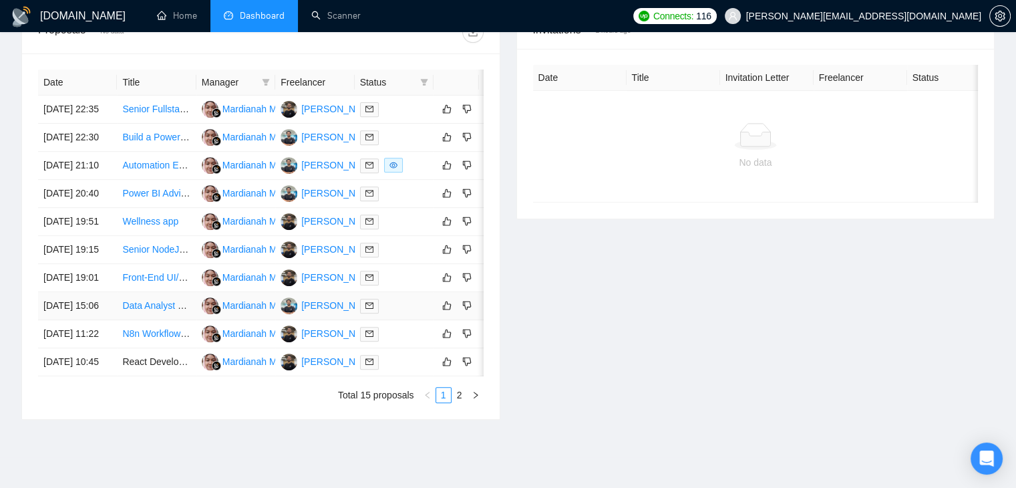
scroll to position [502, 0]
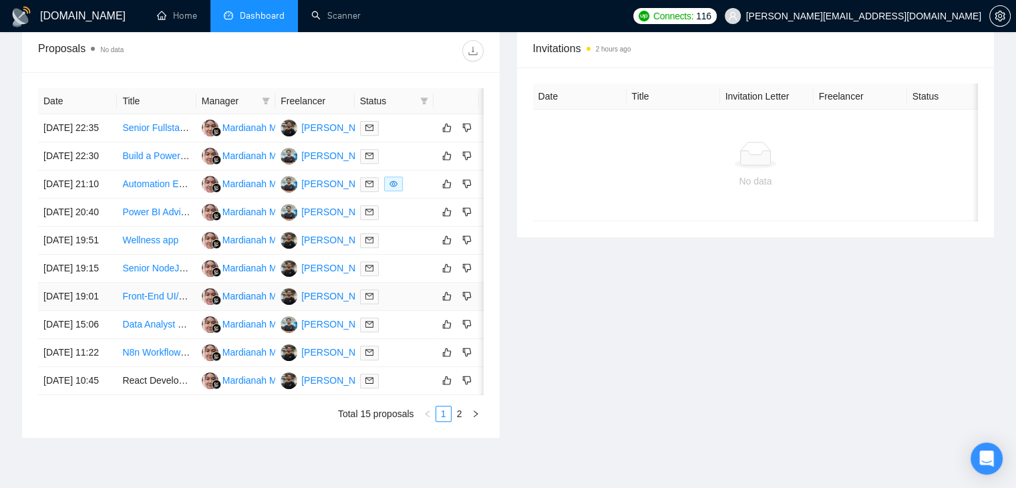
click at [160, 301] on link "Front-End UI/UX Designer for Admin Panel Revamp" at bounding box center [229, 296] width 215 height 11
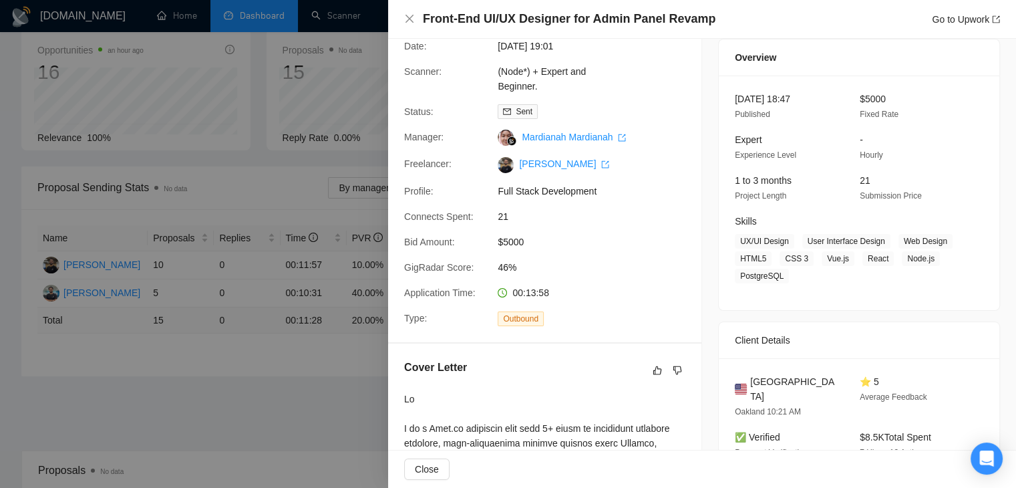
scroll to position [0, 0]
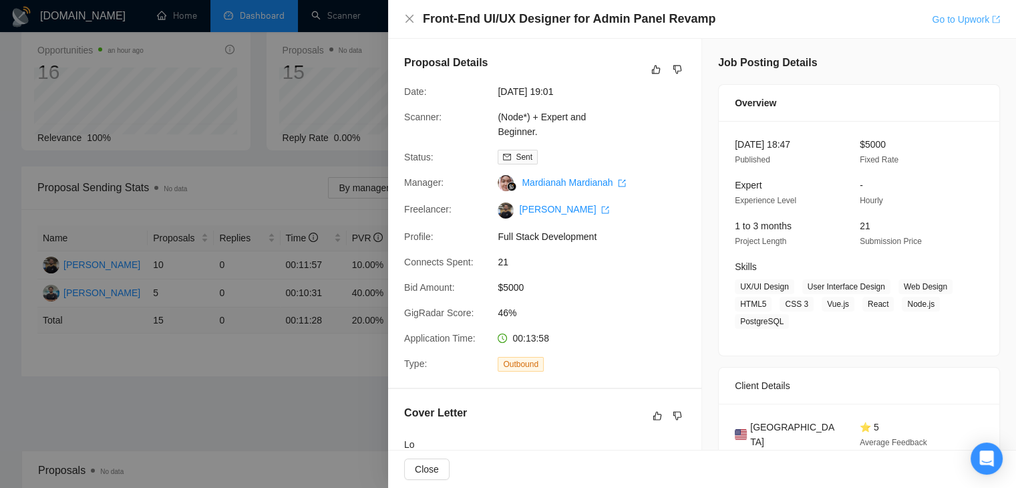
click at [957, 17] on link "Go to Upwork" at bounding box center [966, 19] width 68 height 11
click at [230, 236] on div at bounding box center [508, 244] width 1016 height 488
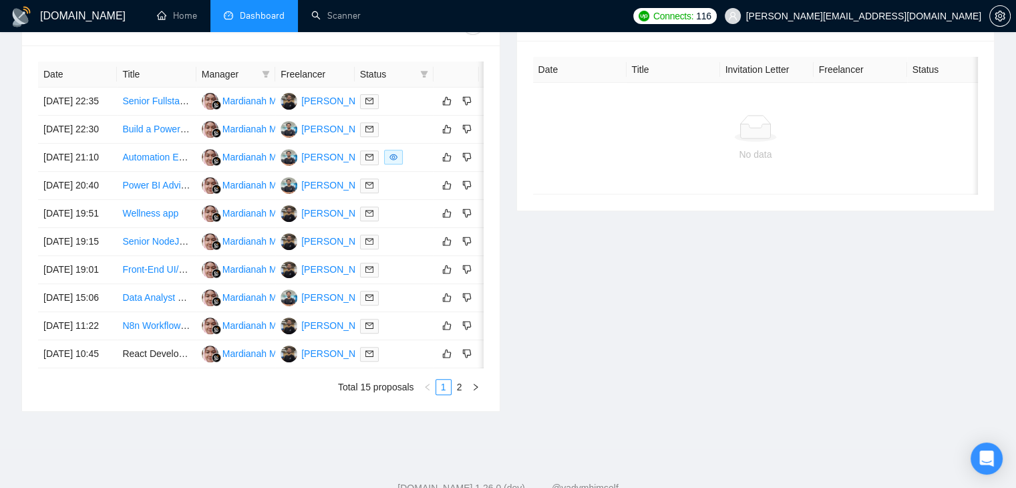
scroll to position [547, 0]
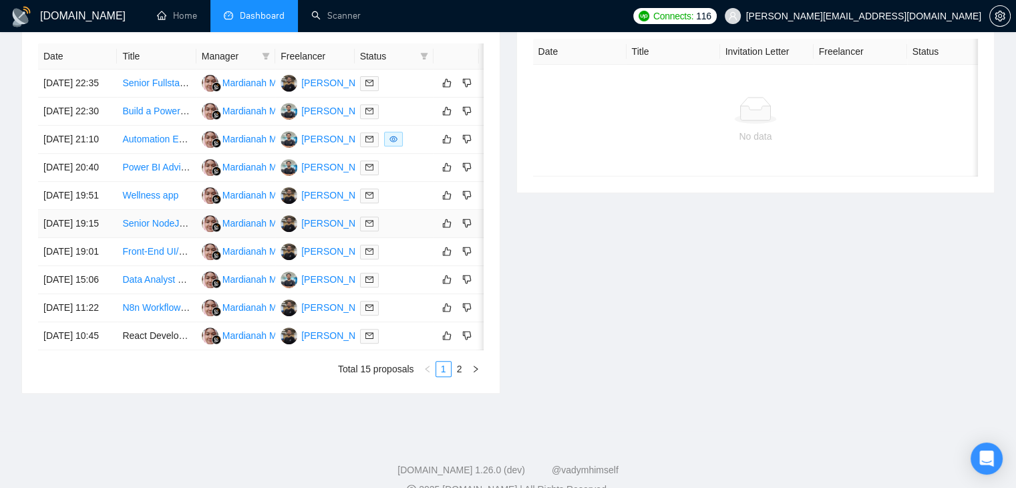
click at [153, 228] on link "Senior NodeJS/ReactJS Developer Needed for Ongoing Project" at bounding box center [254, 223] width 264 height 11
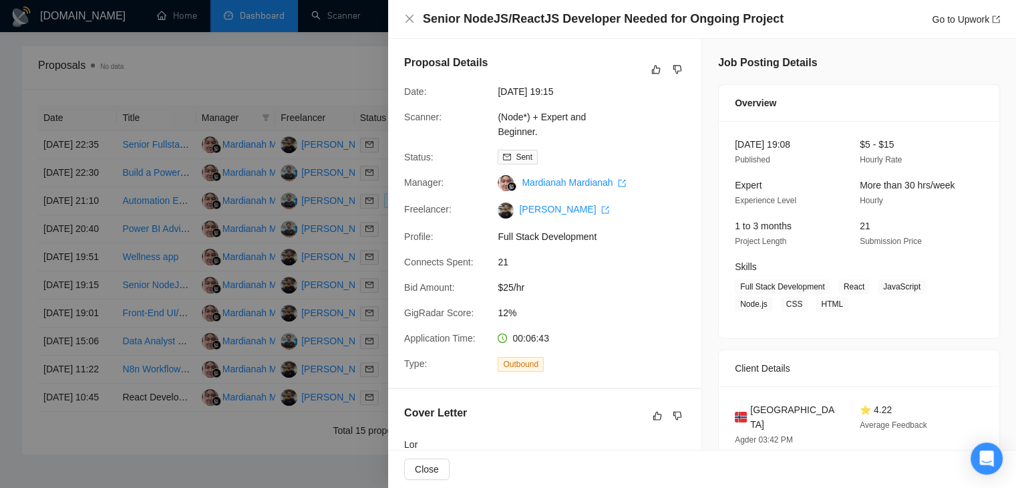
scroll to position [492, 0]
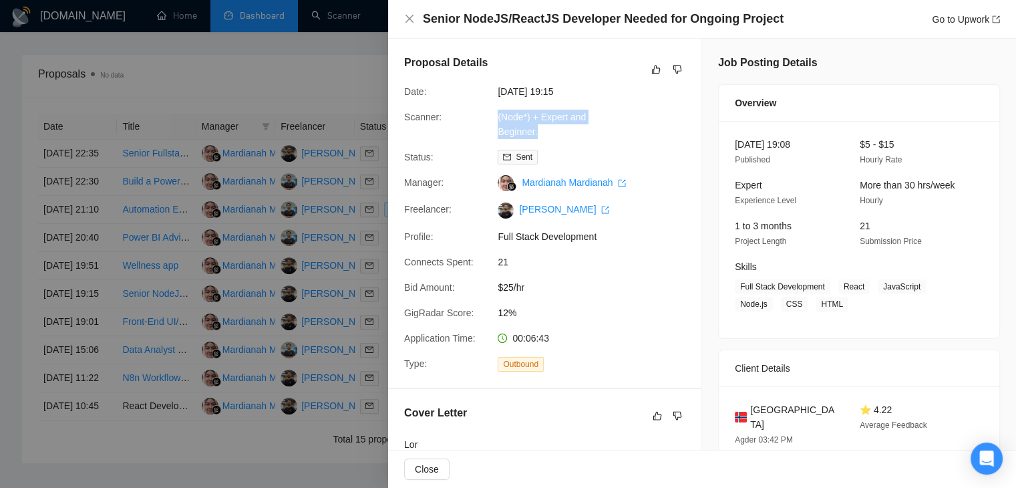
drag, startPoint x: 481, startPoint y: 118, endPoint x: 542, endPoint y: 127, distance: 62.1
click at [542, 127] on div "Scanner: (Node*) + Expert and Beginner." at bounding box center [539, 124] width 281 height 29
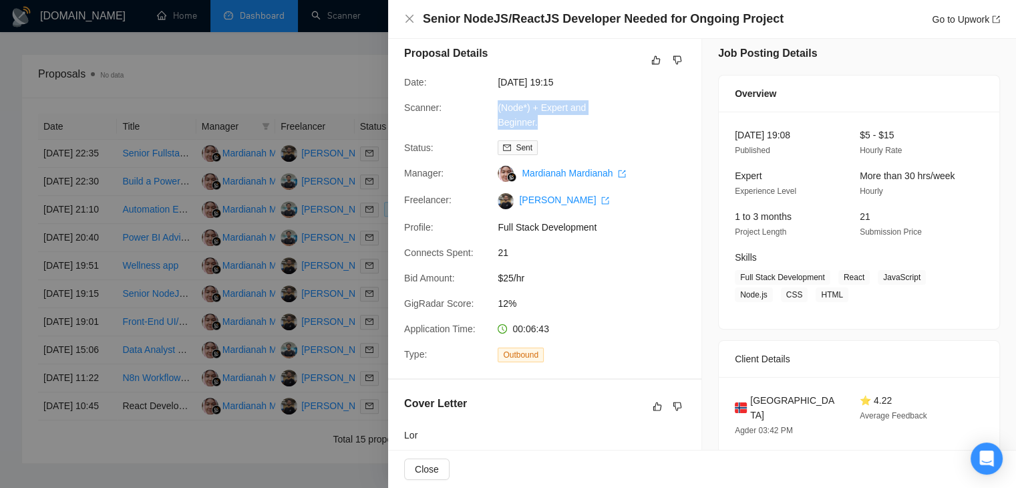
scroll to position [10, 0]
click at [182, 300] on div at bounding box center [508, 244] width 1016 height 488
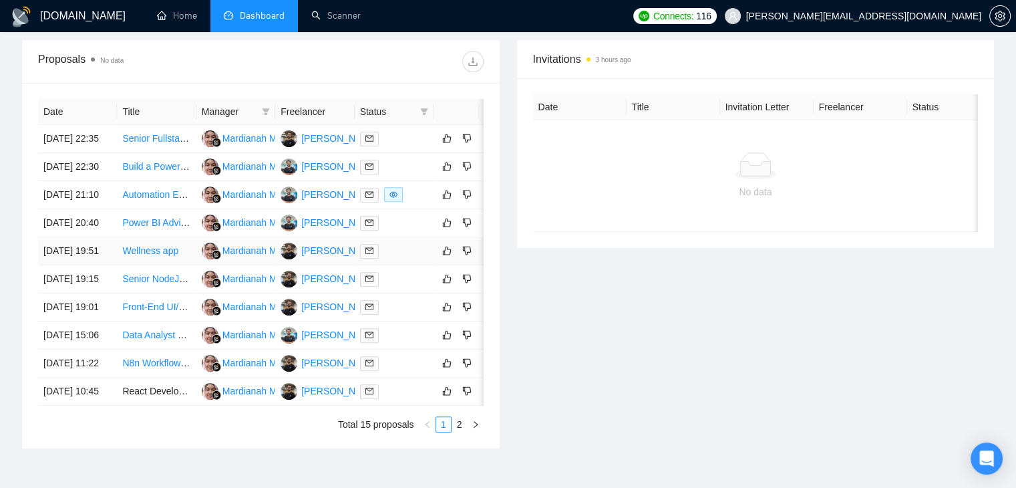
click at [158, 256] on link "Wellness app" at bounding box center [150, 250] width 56 height 11
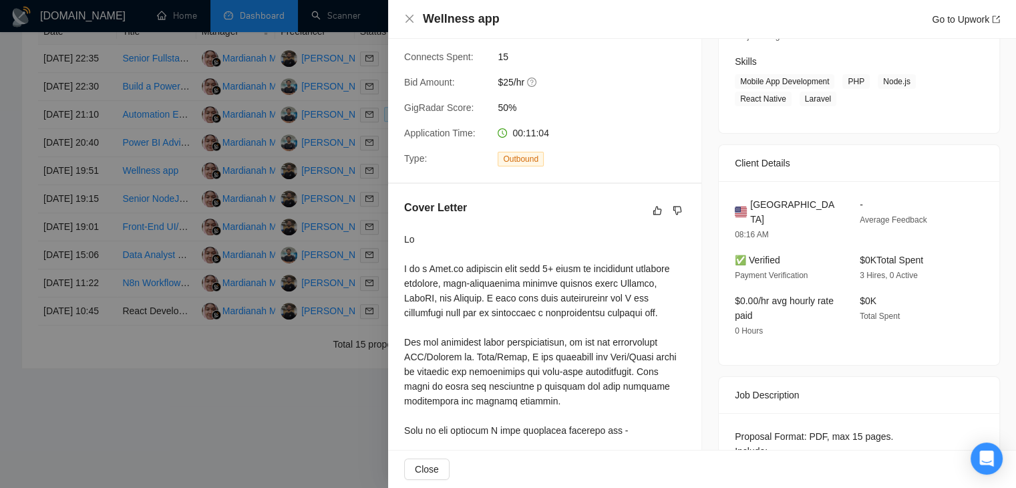
scroll to position [206, 0]
click at [229, 188] on div at bounding box center [508, 244] width 1016 height 488
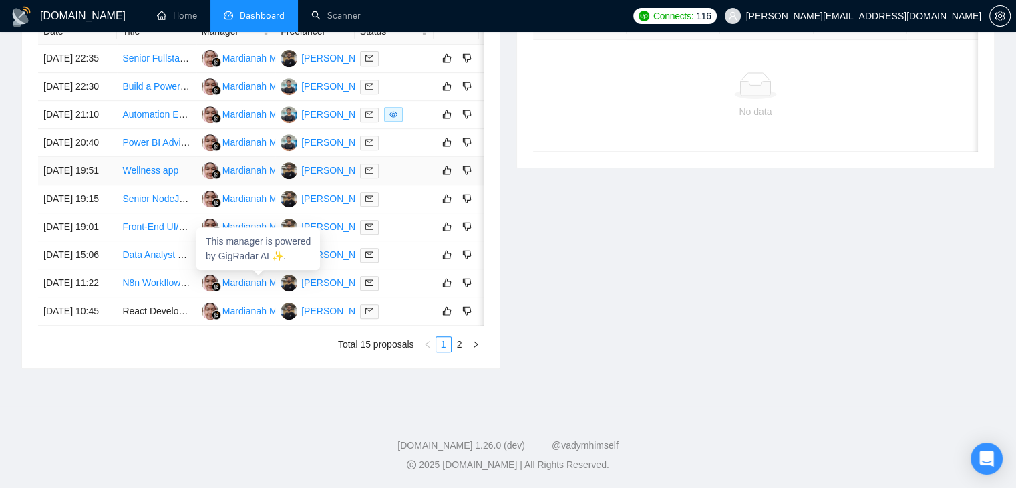
scroll to position [590, 0]
click at [166, 137] on link "Power BI Advisor Needed for Data Visualization Project" at bounding box center [236, 142] width 229 height 11
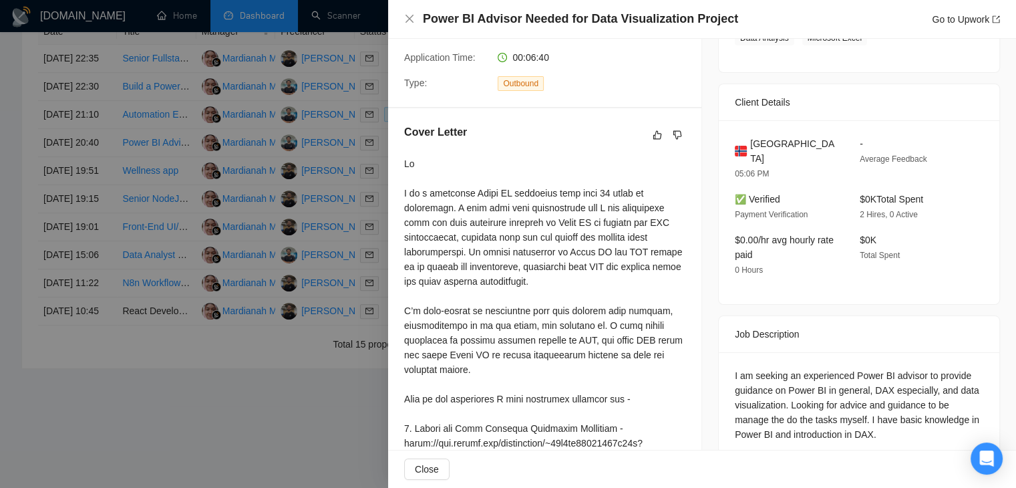
scroll to position [244, 0]
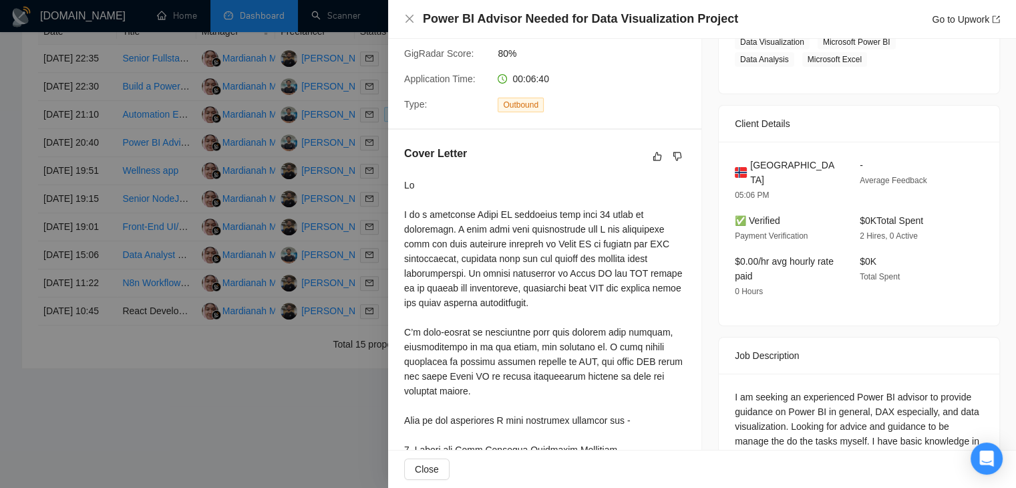
click at [163, 172] on div at bounding box center [508, 244] width 1016 height 488
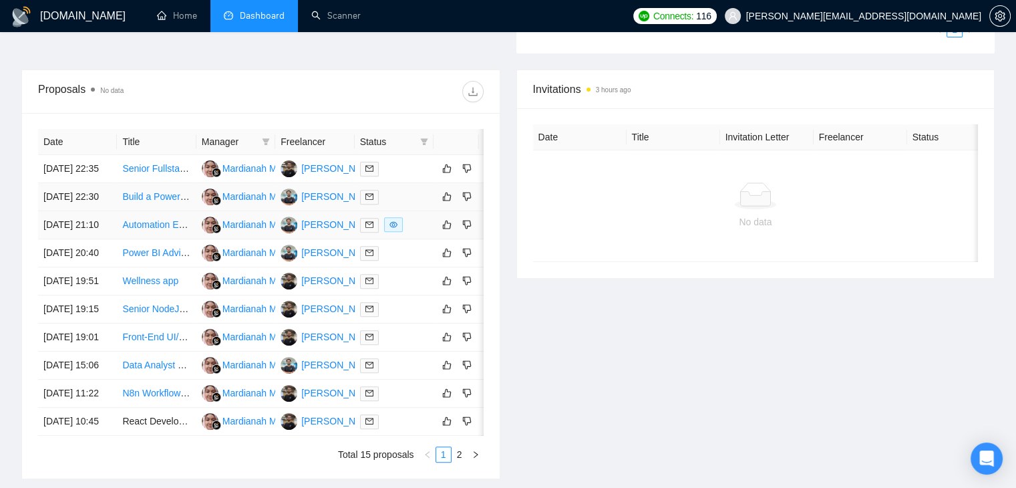
scroll to position [436, 0]
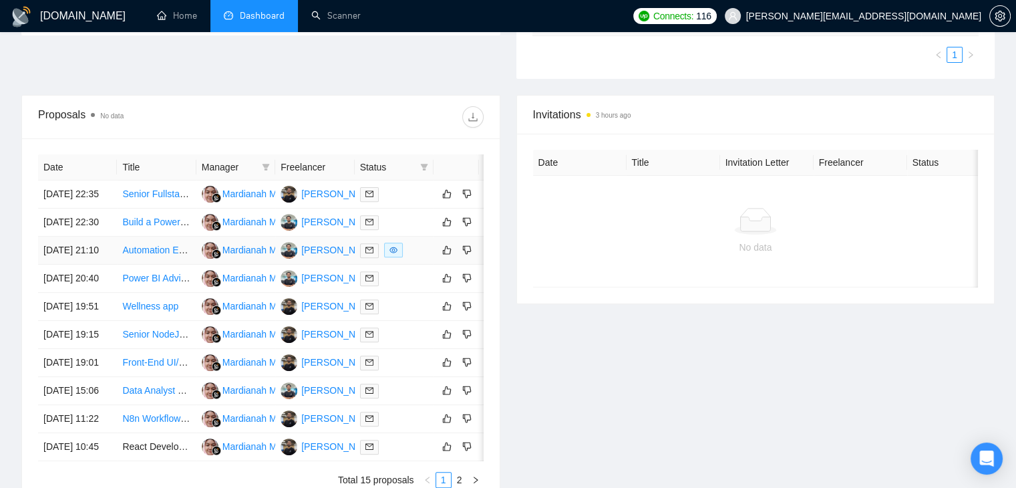
click at [147, 250] on link "Automation Engineer – n8n + AI Integrations for FDA Import Operations" at bounding box center [269, 249] width 295 height 11
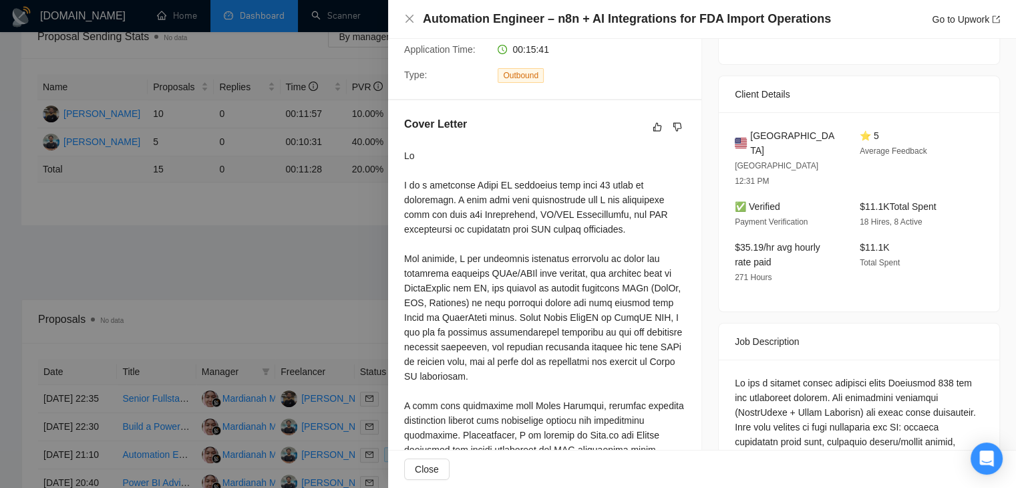
scroll to position [275, 0]
click at [246, 200] on div at bounding box center [508, 244] width 1016 height 488
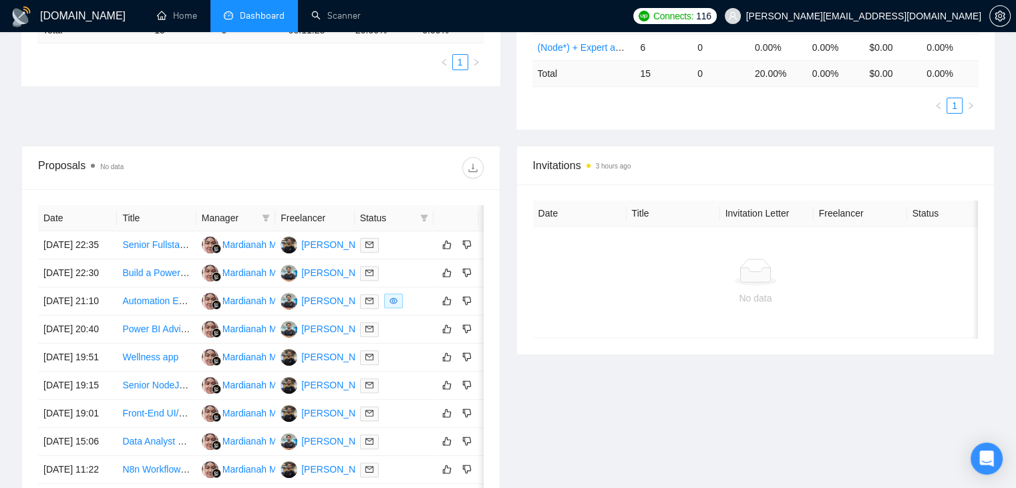
scroll to position [406, 0]
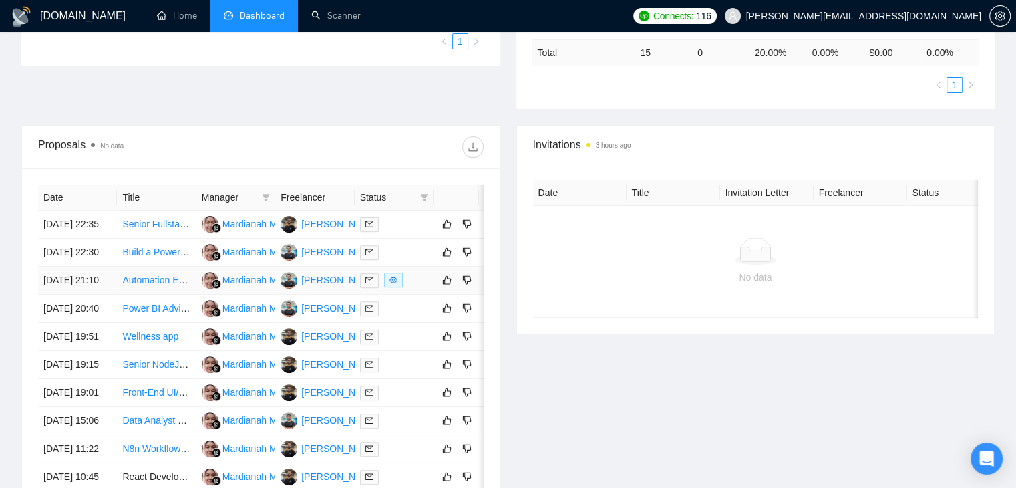
click at [159, 281] on link "Automation Engineer – n8n + AI Integrations for FDA Import Operations" at bounding box center [269, 279] width 295 height 11
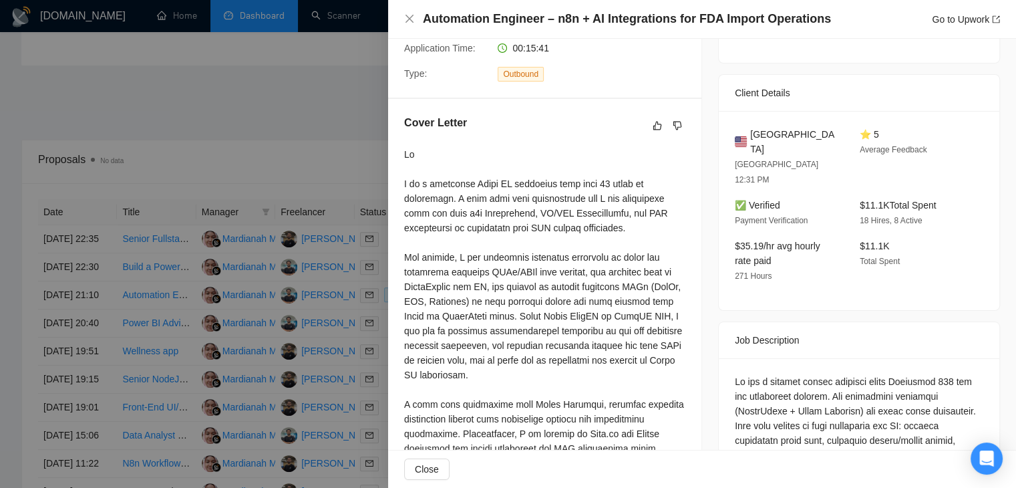
click at [144, 311] on div at bounding box center [508, 244] width 1016 height 488
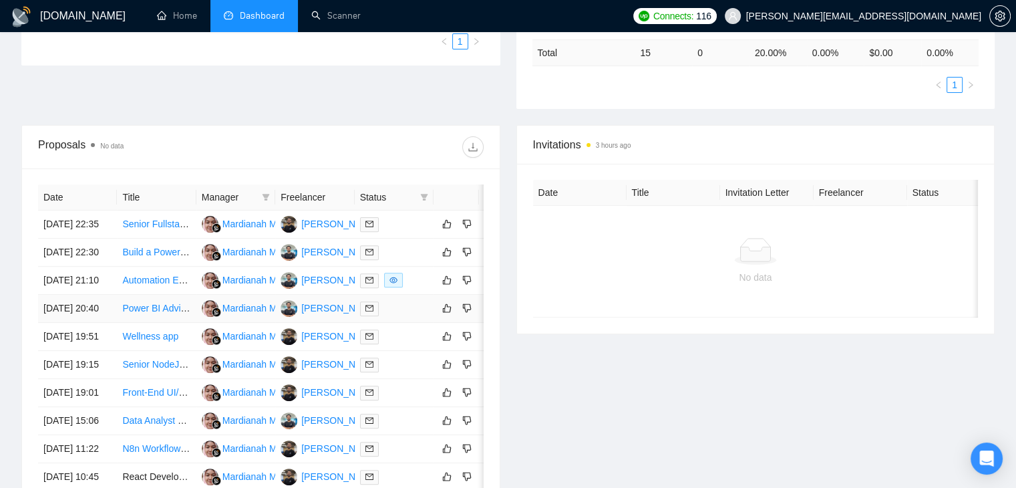
scroll to position [385, 0]
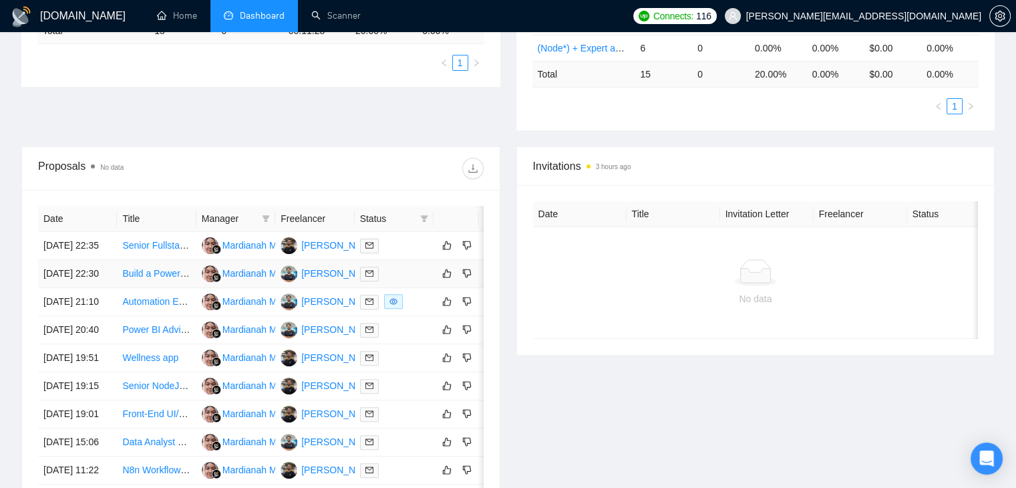
click at [157, 268] on link "Build a Power BI (Microsoft or Google) for Amazon Seller/ Vendor data." at bounding box center [269, 273] width 294 height 11
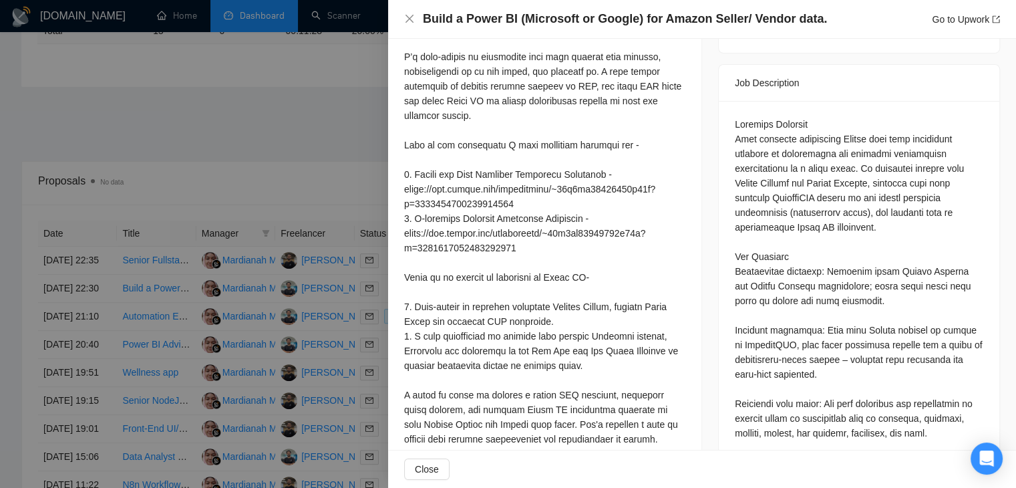
scroll to position [483, 0]
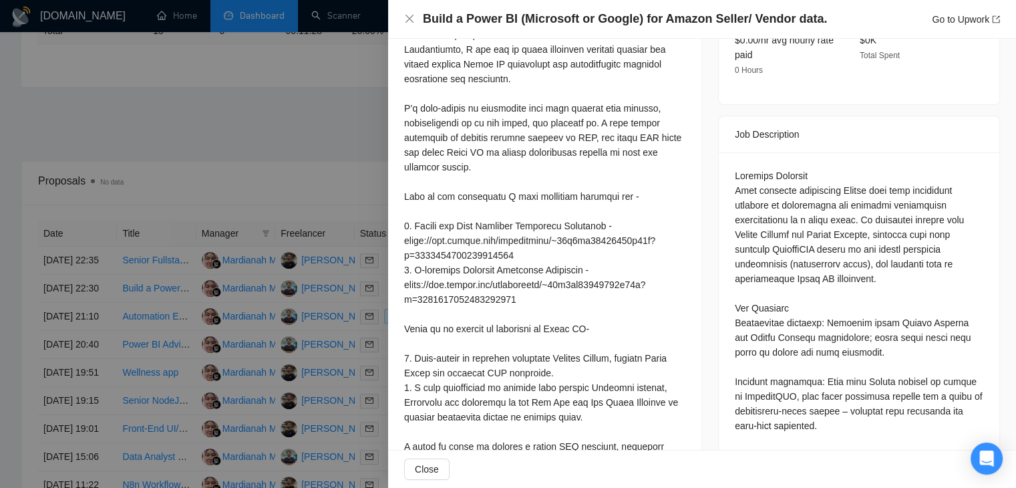
click at [291, 190] on div at bounding box center [508, 244] width 1016 height 488
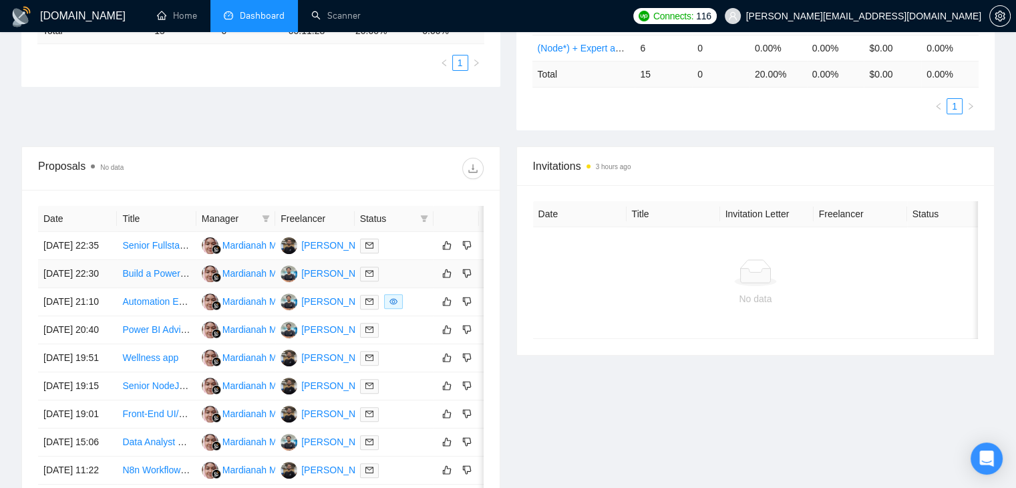
click at [153, 269] on link "Build a Power BI (Microsoft or Google) for Amazon Seller/ Vendor data." at bounding box center [269, 273] width 294 height 11
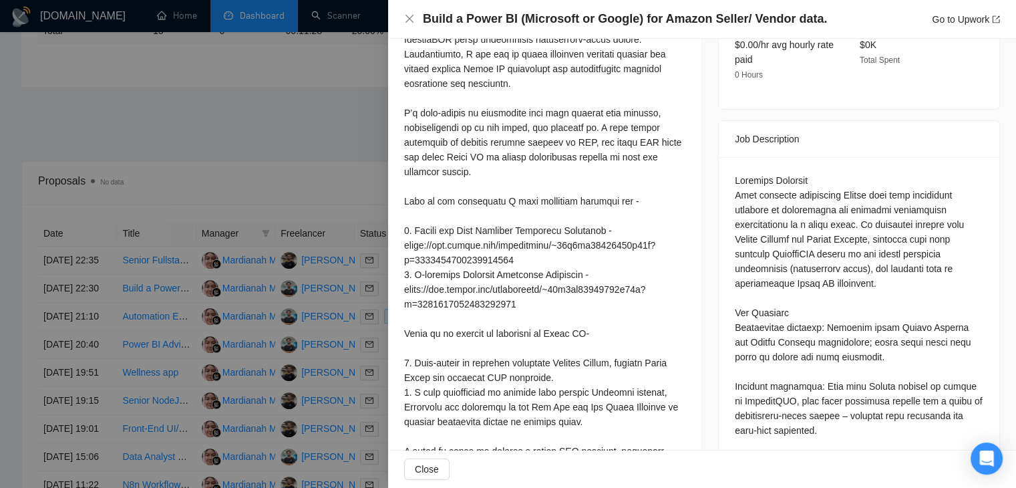
scroll to position [574, 0]
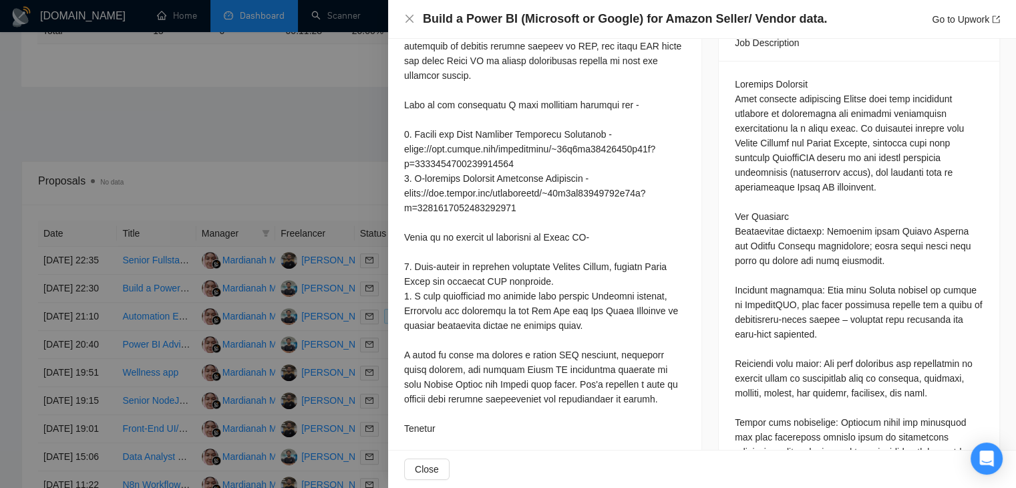
click at [163, 252] on div at bounding box center [508, 244] width 1016 height 488
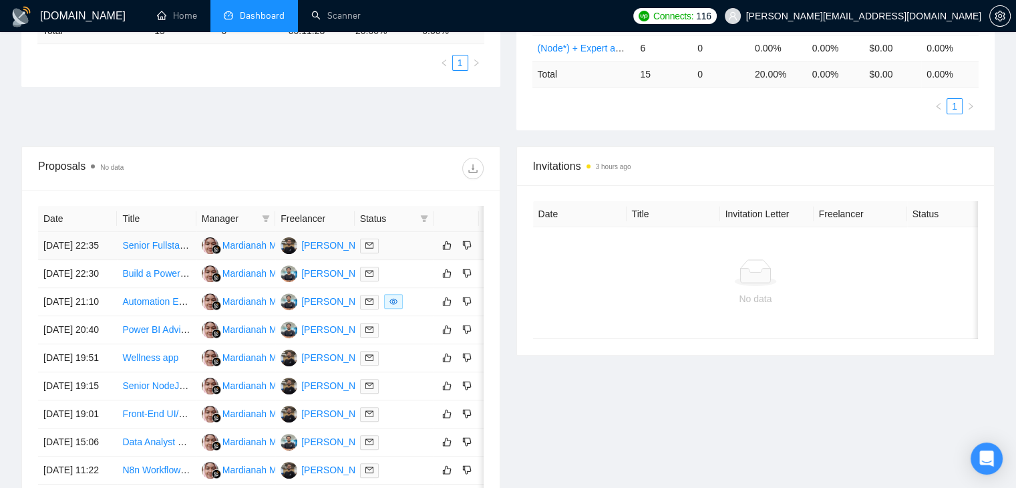
click at [162, 232] on td "Senior Fullstack Engineer for PWA Rebuild on AWS" at bounding box center [156, 246] width 79 height 28
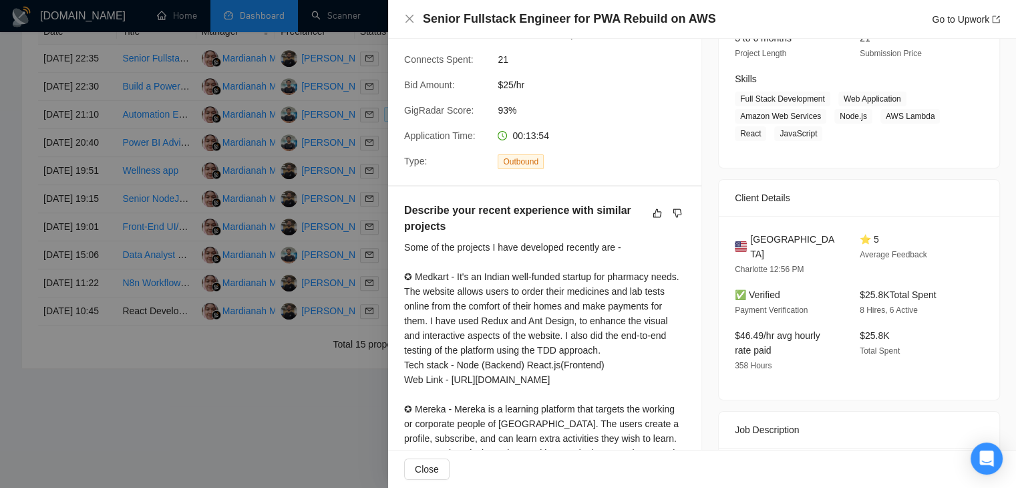
scroll to position [154, 0]
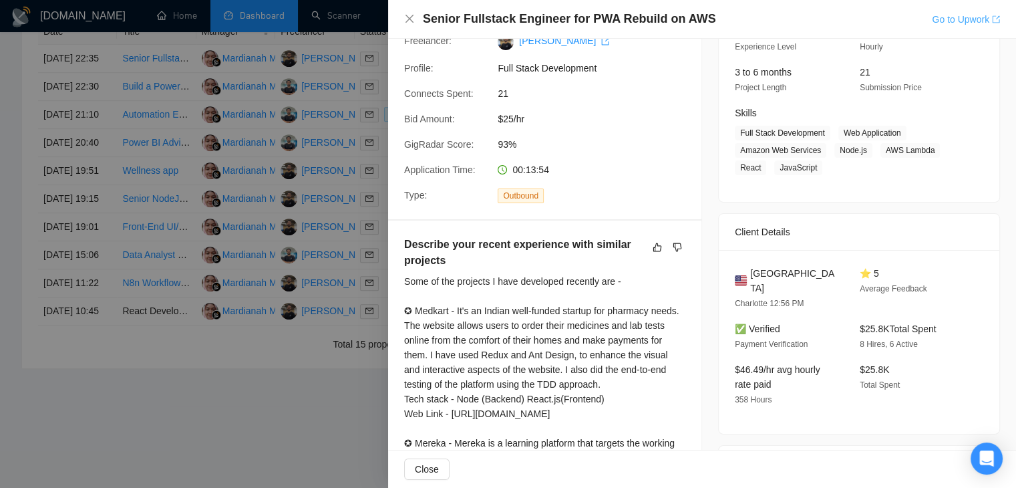
click at [959, 19] on link "Go to Upwork" at bounding box center [966, 19] width 68 height 11
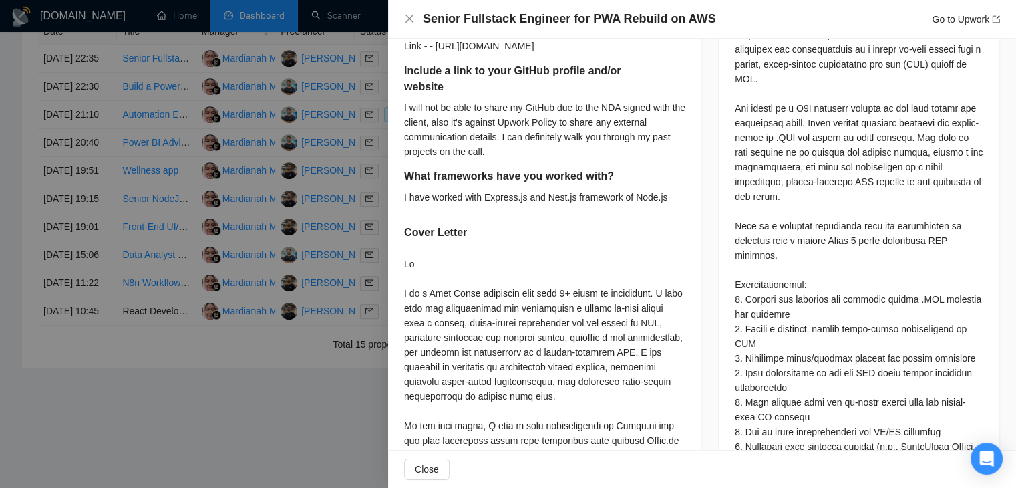
scroll to position [584, 0]
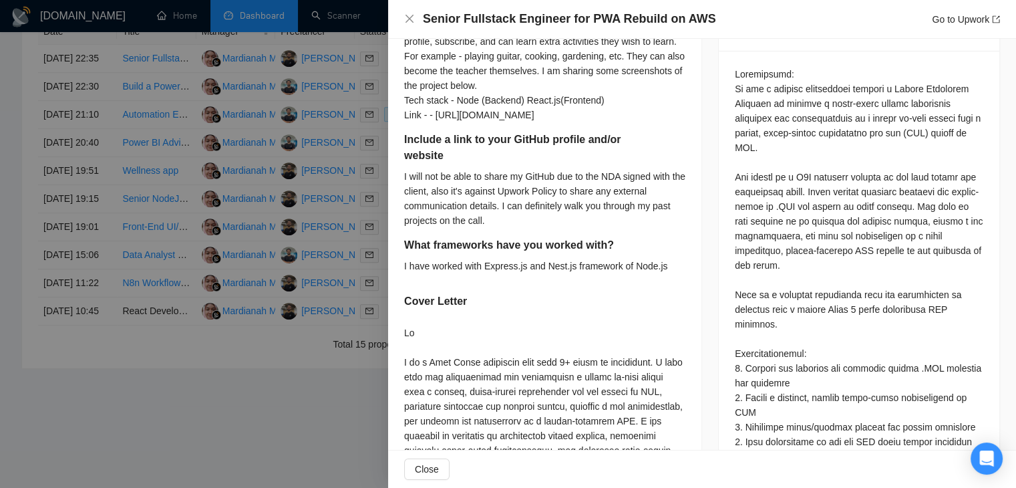
click at [193, 174] on div at bounding box center [508, 244] width 1016 height 488
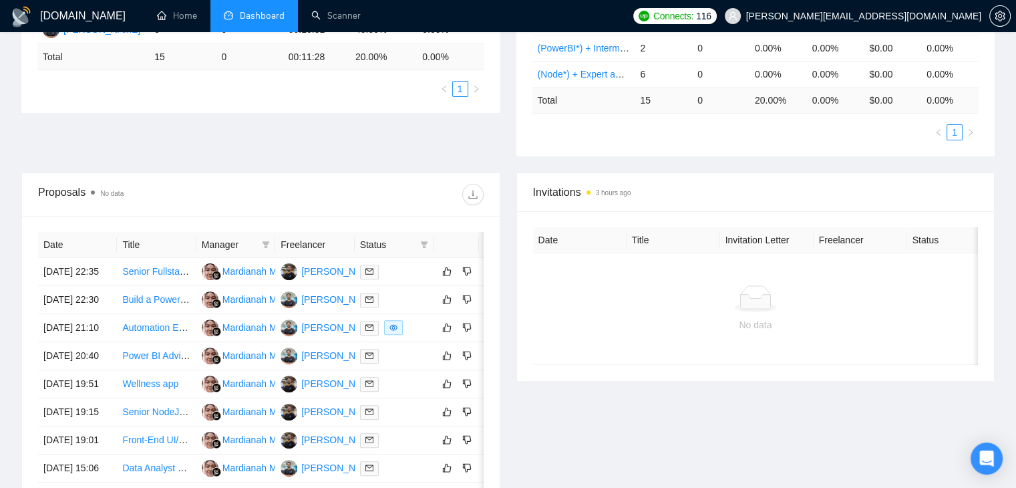
scroll to position [358, 0]
click at [163, 266] on link "Senior Fullstack Engineer for PWA Rebuild on AWS" at bounding box center [229, 271] width 214 height 11
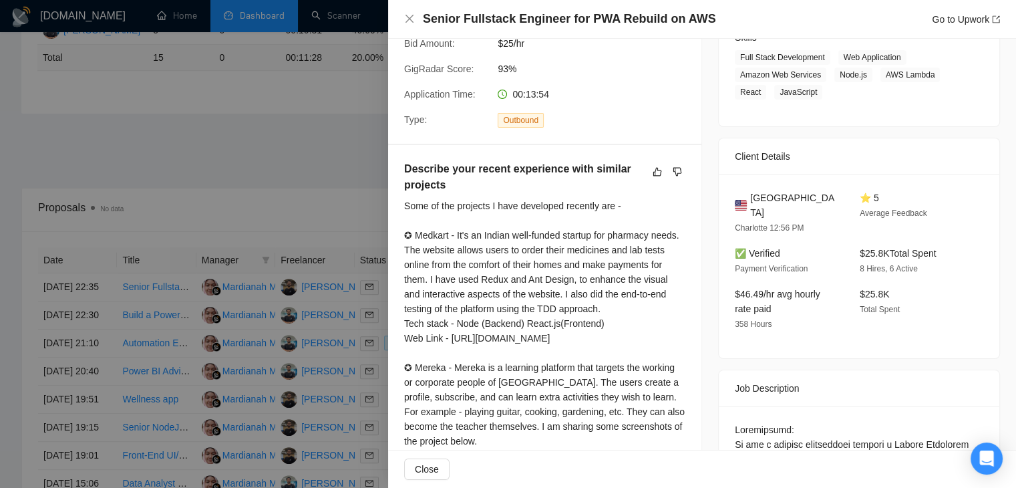
scroll to position [0, 0]
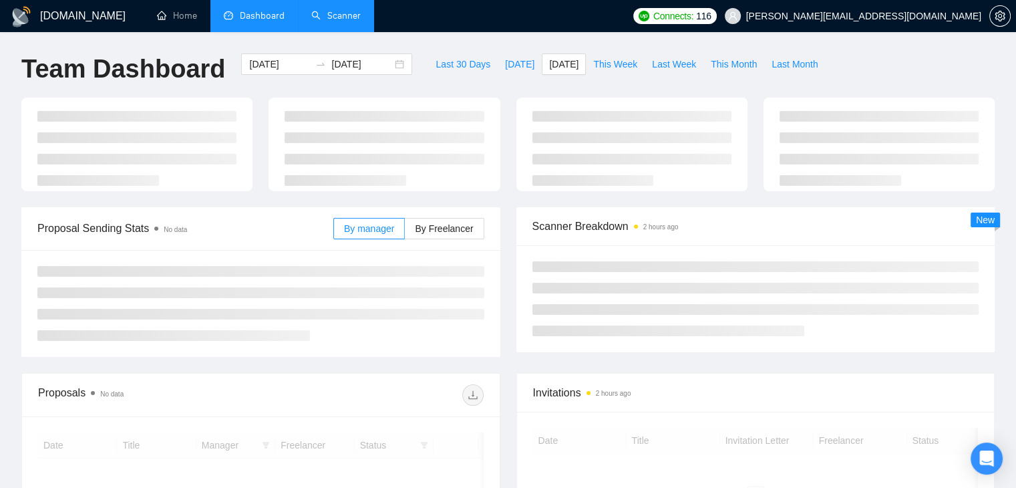
click at [337, 21] on link "Scanner" at bounding box center [335, 15] width 49 height 11
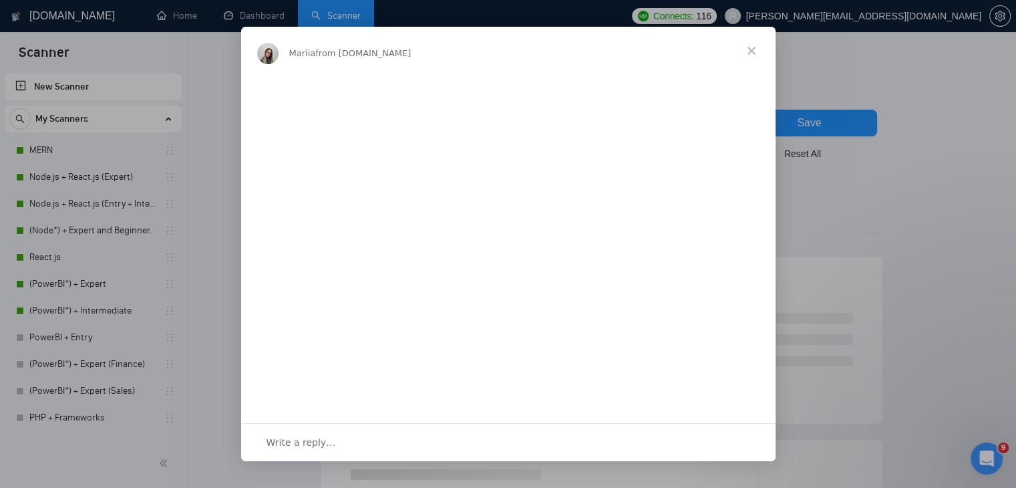
click at [748, 55] on span "Close" at bounding box center [751, 51] width 48 height 48
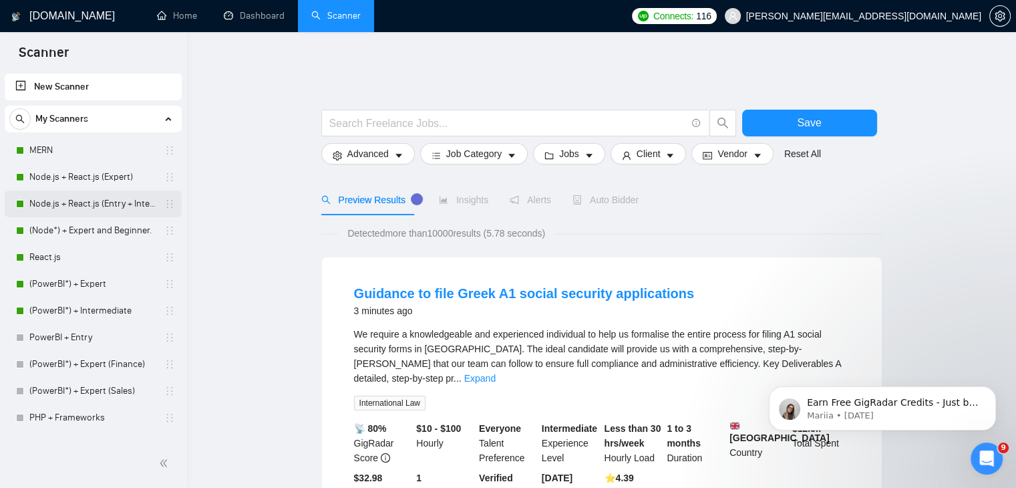
click at [171, 194] on div "Node.js + React.js (Entry + Intermediate)" at bounding box center [95, 203] width 159 height 27
click at [120, 177] on link "Node.js + React.js (Expert)" at bounding box center [92, 177] width 127 height 27
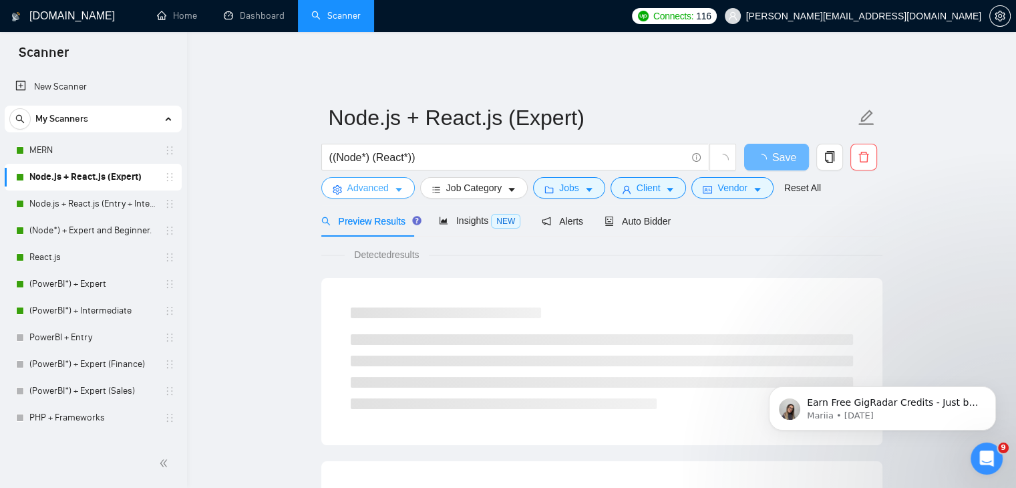
click at [381, 180] on span "Advanced" at bounding box center [367, 187] width 41 height 15
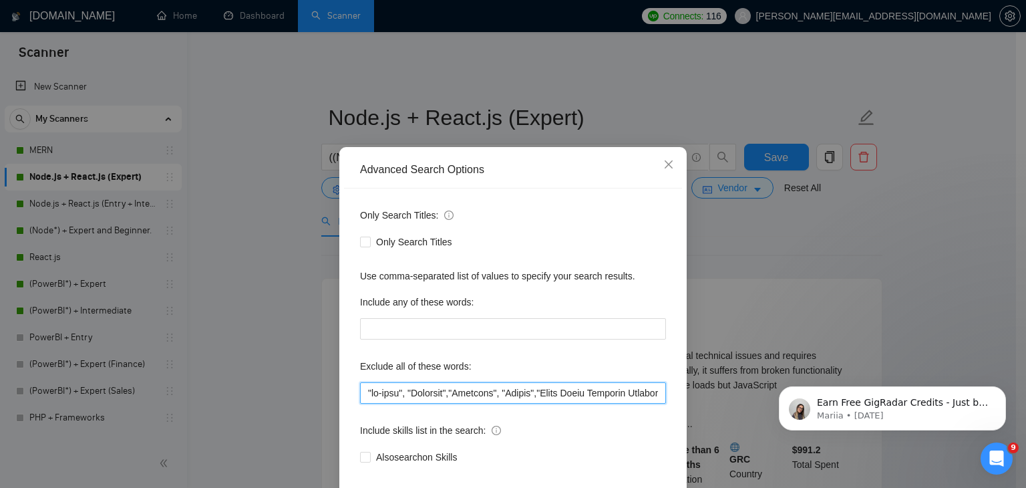
click at [504, 393] on input "text" at bounding box center [513, 392] width 306 height 21
click at [538, 403] on div "Only Search Titles: Only Search Titles Use comma-separated list of values to sp…" at bounding box center [513, 343] width 338 height 311
click at [360, 393] on input "text" at bounding box center [513, 392] width 306 height 21
paste input "We are not hiring an agency"
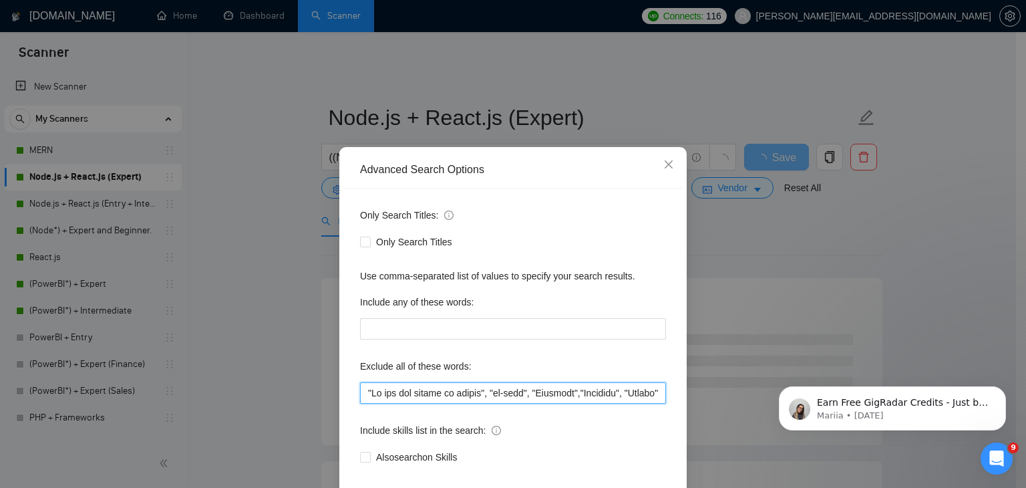
scroll to position [68, 0]
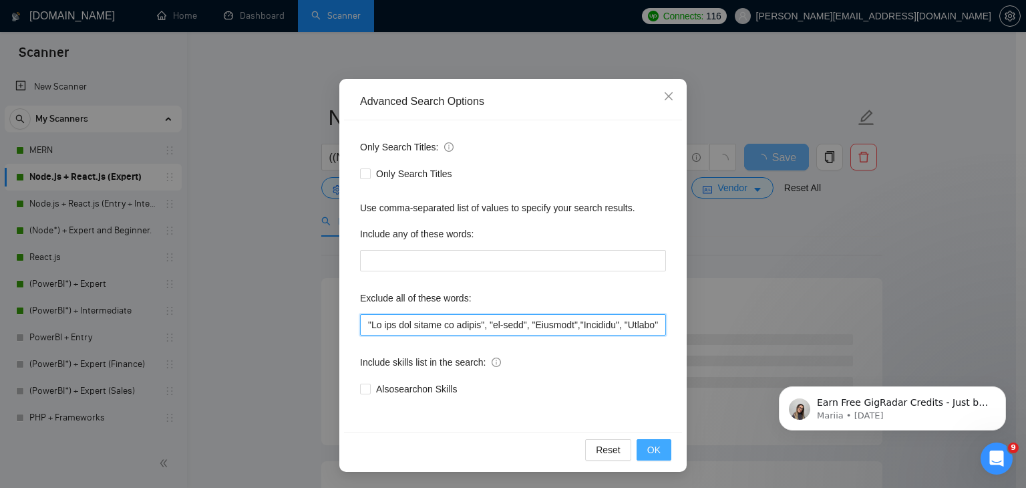
type input ""Lo ips dol sitame co adipis", "el-sedd", "Eiusmodt","Incididu", "Utlabo","Etdo…"
click at [657, 451] on button "OK" at bounding box center [653, 449] width 35 height 21
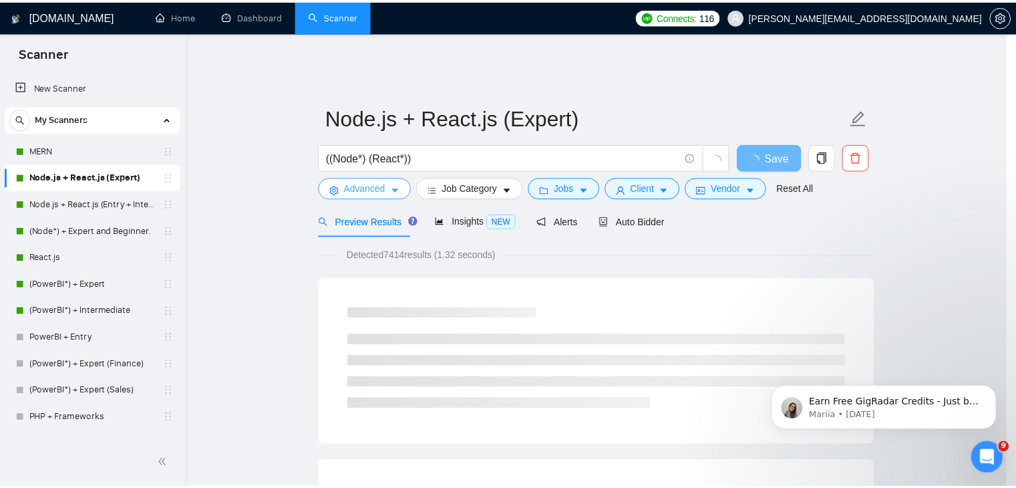
scroll to position [0, 0]
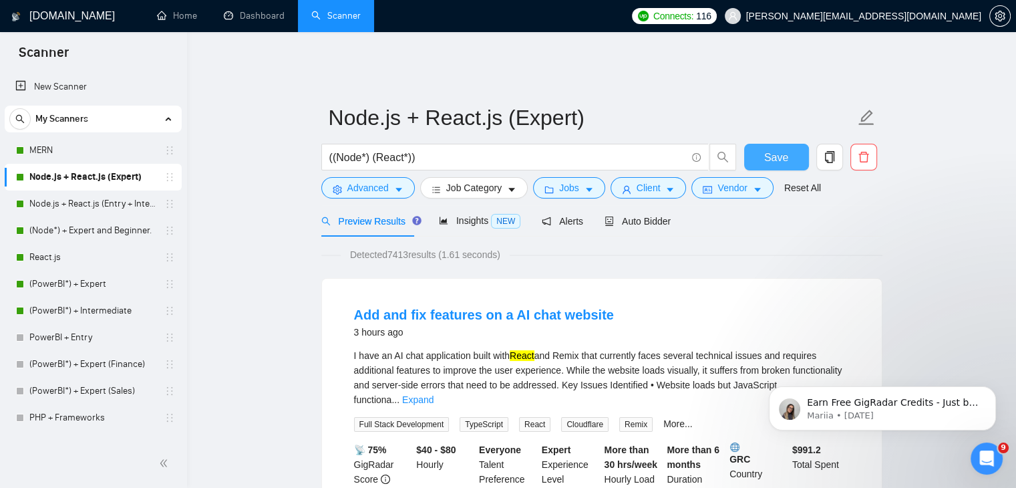
click at [767, 149] on span "Save" at bounding box center [776, 157] width 24 height 17
click at [769, 149] on span "Save" at bounding box center [776, 157] width 24 height 17
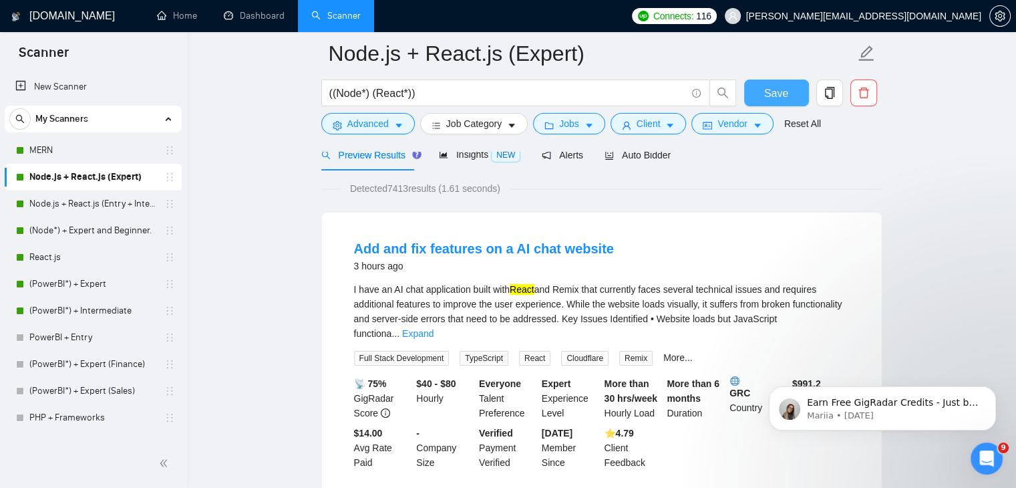
scroll to position [166, 0]
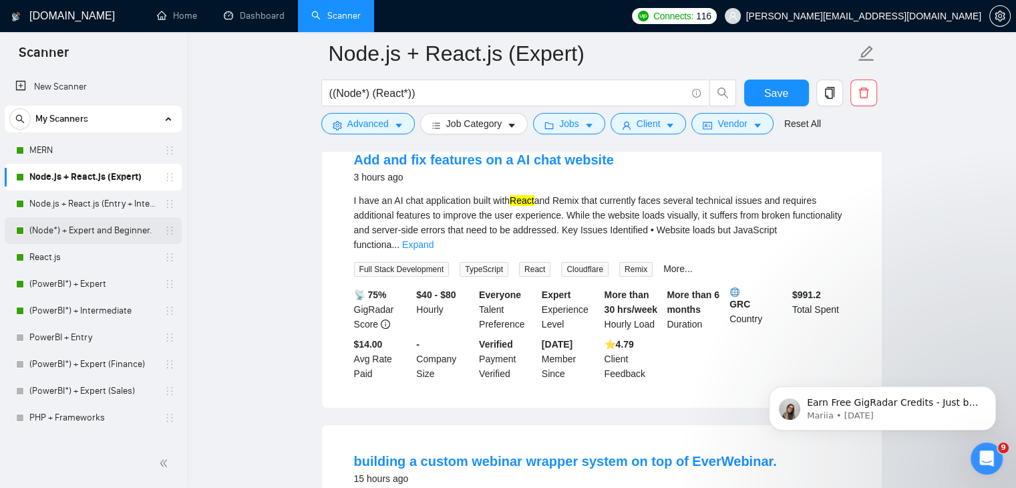
click at [103, 231] on link "(Node*) + Expert and Beginner." at bounding box center [92, 230] width 127 height 27
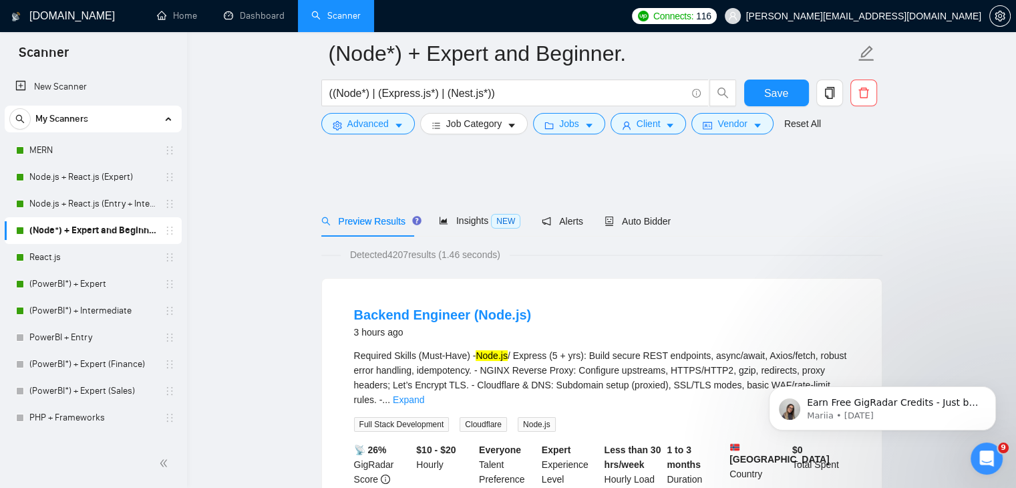
scroll to position [107, 0]
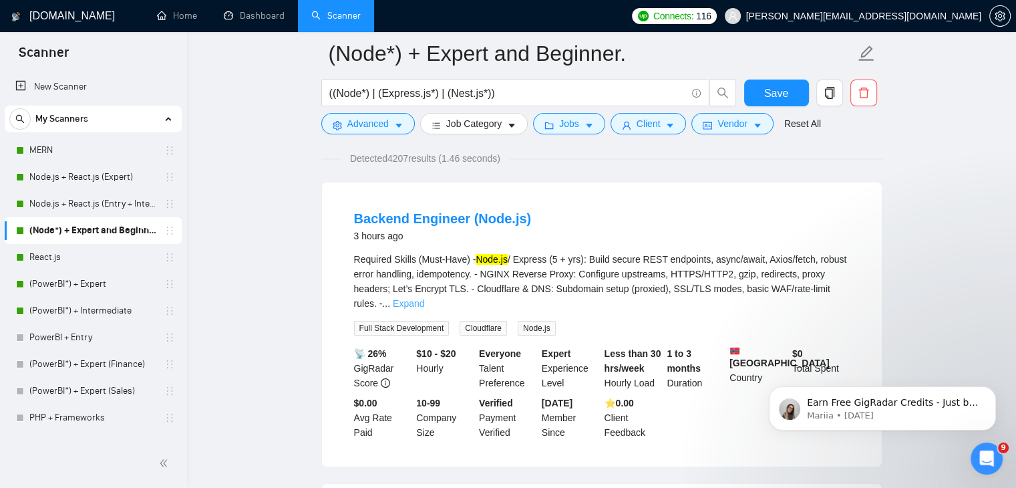
click at [424, 298] on link "Expand" at bounding box center [408, 303] width 31 height 11
